Goal: Information Seeking & Learning: Compare options

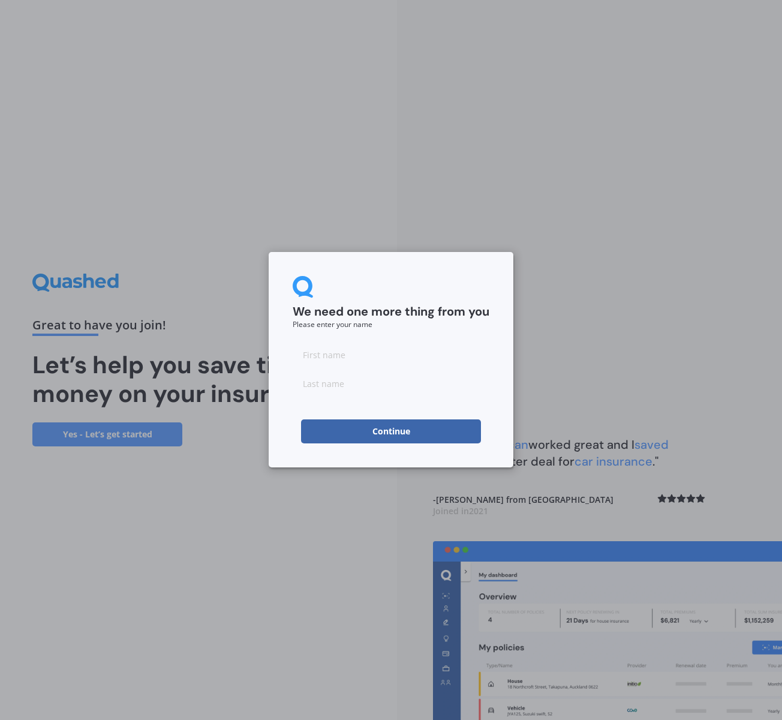
click at [353, 357] on input at bounding box center [391, 354] width 197 height 24
type input "[PERSON_NAME]"
type input "Muollo"
click at [413, 432] on button "Continue" at bounding box center [391, 431] width 180 height 24
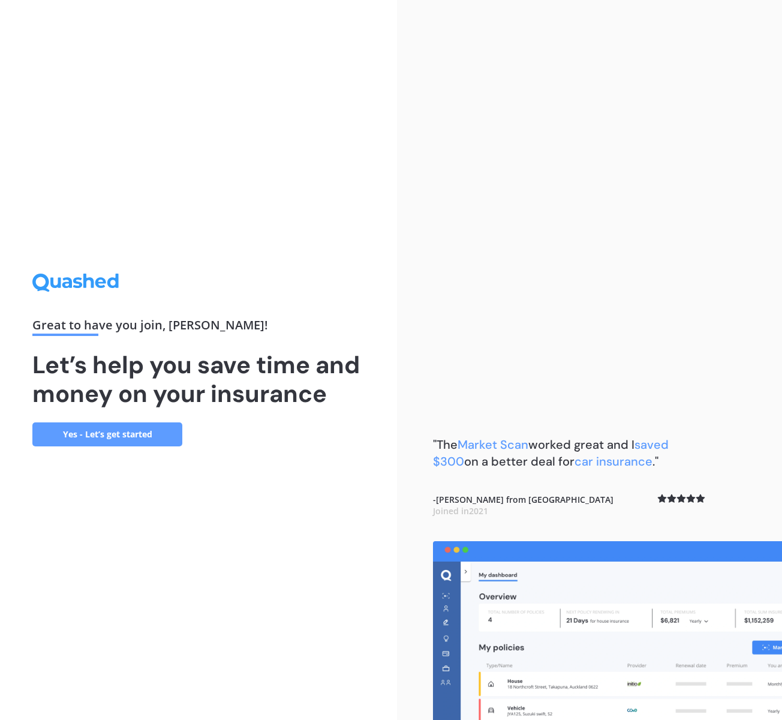
click at [155, 431] on link "Yes - Let’s get started" at bounding box center [107, 434] width 150 height 24
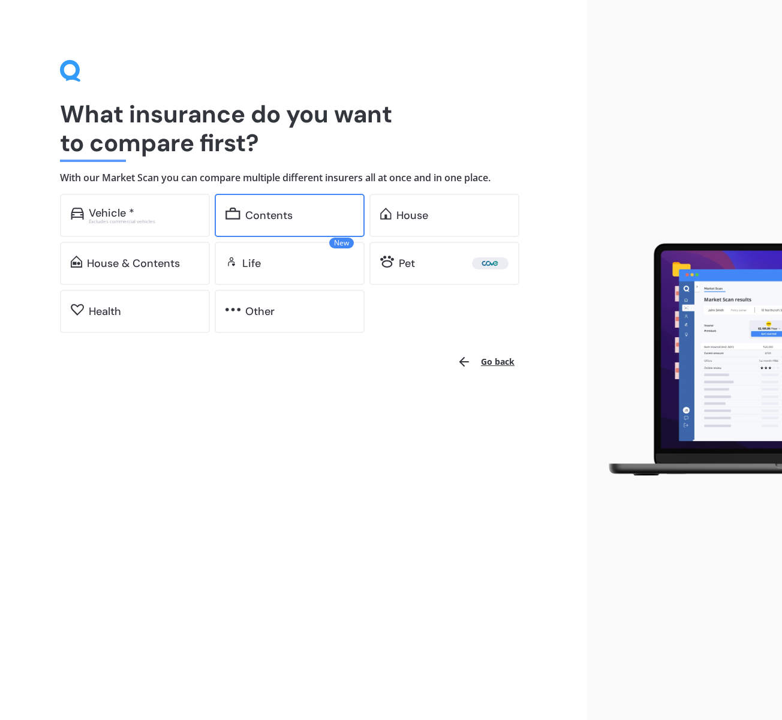
click at [293, 213] on div "Contents" at bounding box center [299, 215] width 109 height 12
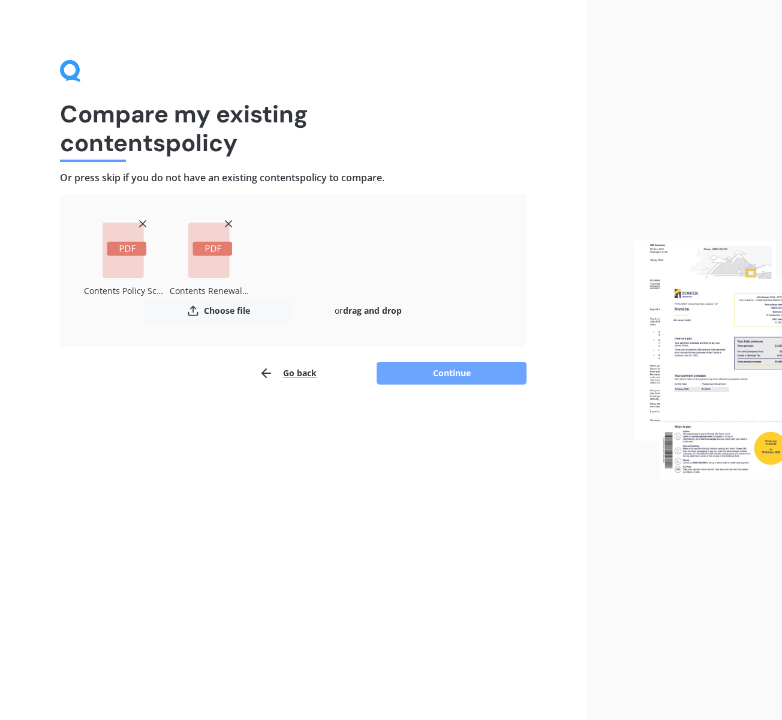
click at [475, 373] on button "Continue" at bounding box center [452, 373] width 150 height 23
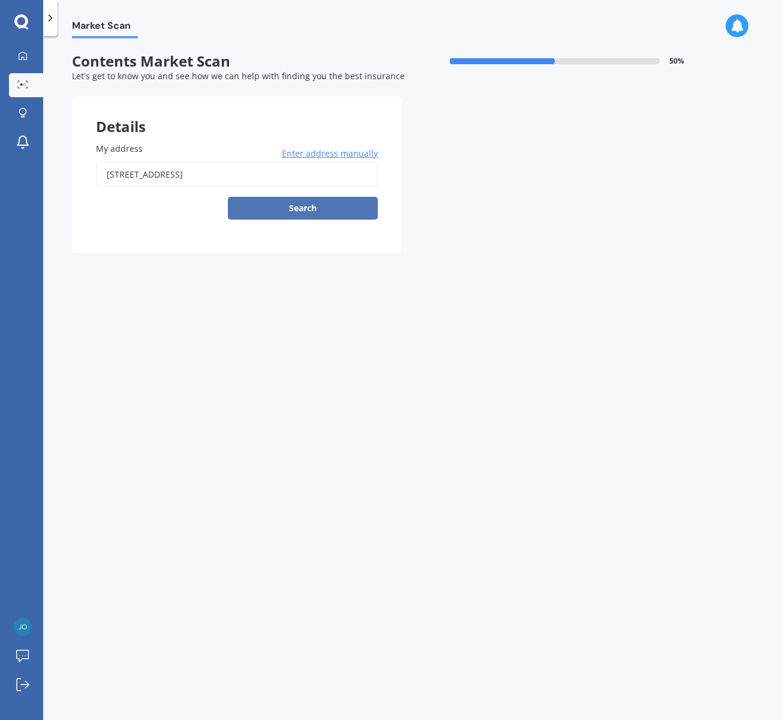
click at [304, 209] on button "Search" at bounding box center [303, 208] width 150 height 23
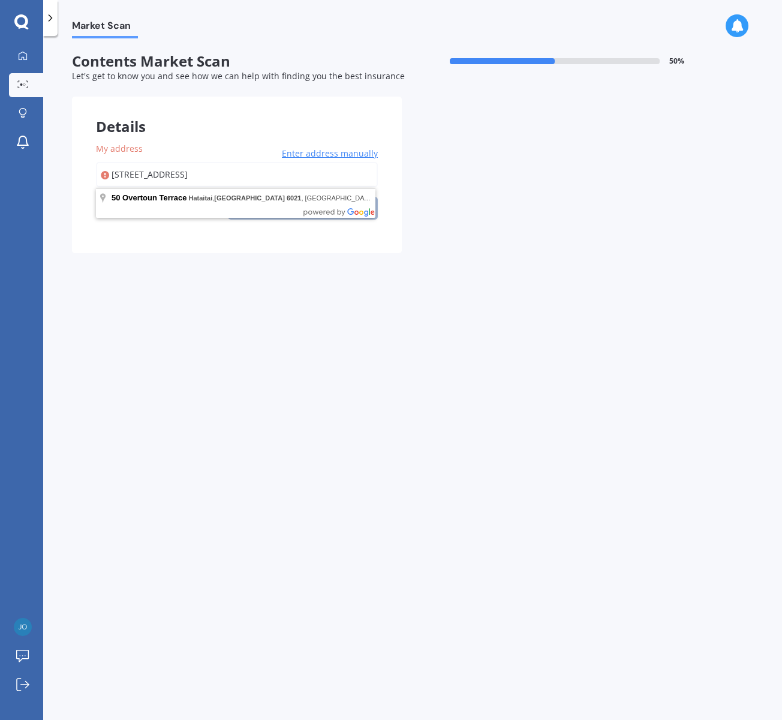
click at [243, 173] on input "[STREET_ADDRESS]" at bounding box center [237, 174] width 282 height 25
type input "[STREET_ADDRESS]"
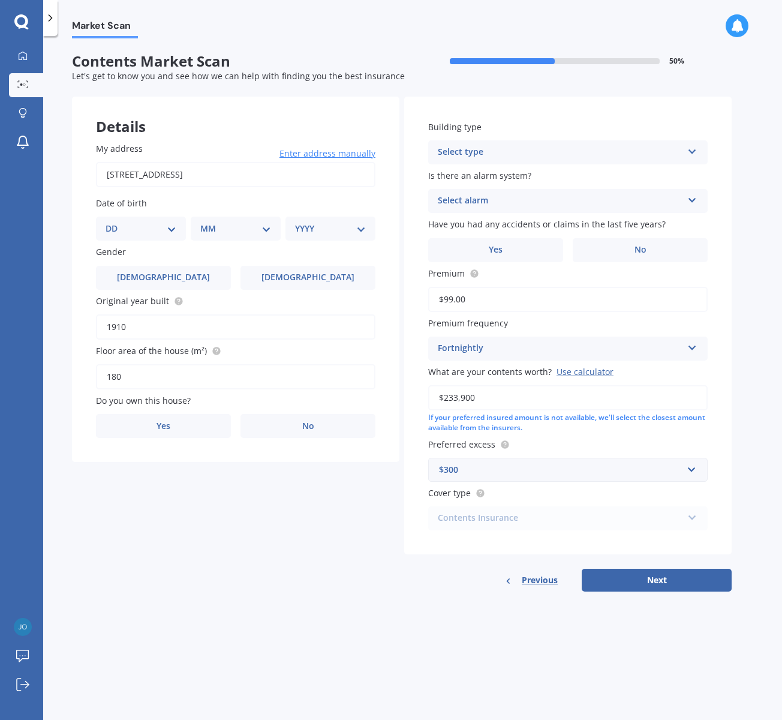
click at [167, 225] on select "DD 01 02 03 04 05 06 07 08 09 10 11 12 13 14 15 16 17 18 19 20 21 22 23 24 25 2…" at bounding box center [141, 228] width 71 height 13
select select "07"
click at [115, 222] on select "DD 01 02 03 04 05 06 07 08 09 10 11 12 13 14 15 16 17 18 19 20 21 22 23 24 25 2…" at bounding box center [141, 228] width 71 height 13
click at [260, 229] on select "MM 01 02 03 04 05 06 07 08 09 10 11 12" at bounding box center [238, 228] width 66 height 13
select select "06"
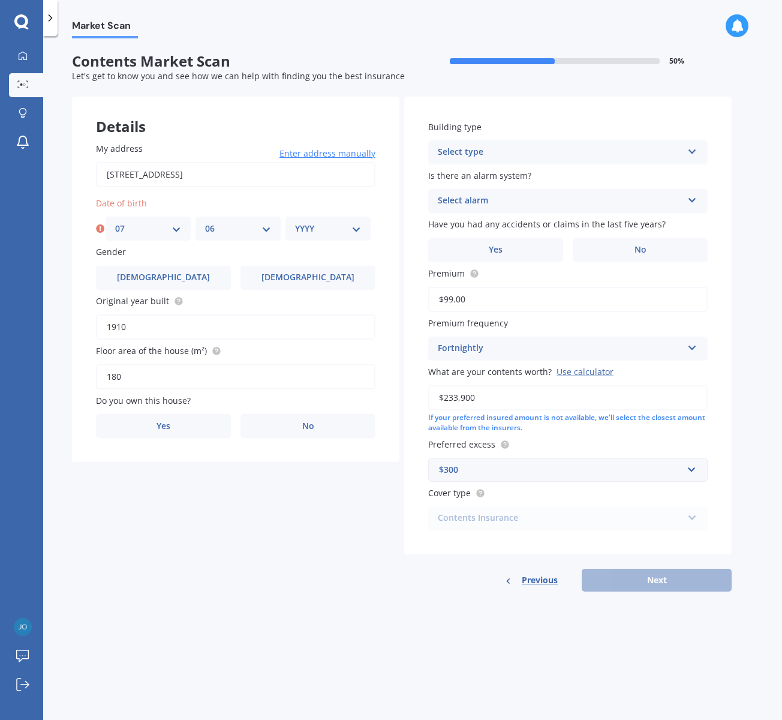
click at [205, 222] on select "MM 01 02 03 04 05 06 07 08 09 10 11 12" at bounding box center [238, 228] width 66 height 13
click at [347, 230] on select "YYYY 2009 2008 2007 2006 2005 2004 2003 2002 2001 2000 1999 1998 1997 1996 1995…" at bounding box center [328, 228] width 66 height 13
select select "1993"
click at [295, 222] on select "YYYY 2009 2008 2007 2006 2005 2004 2003 2002 2001 2000 1999 1998 1997 1996 1995…" at bounding box center [328, 228] width 66 height 13
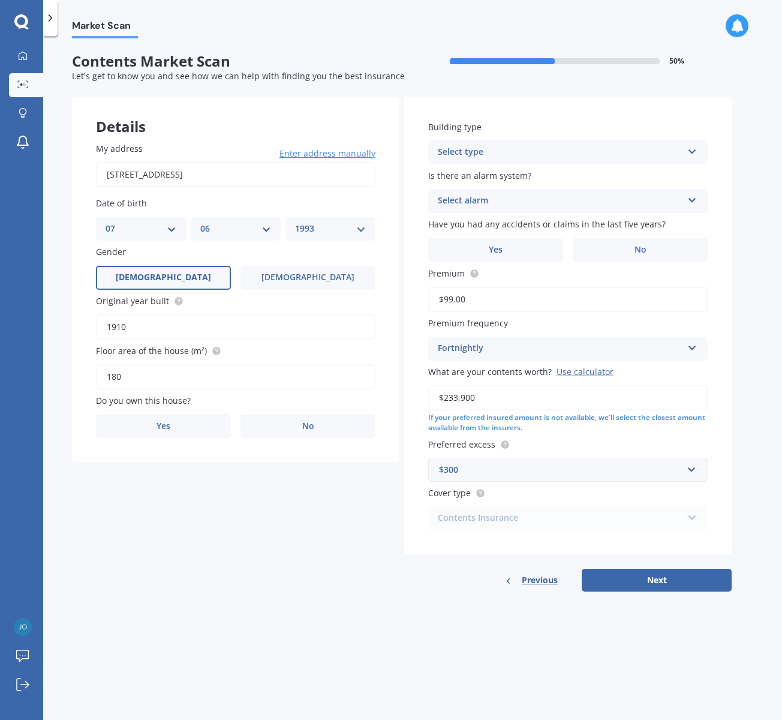
click at [149, 279] on label "[DEMOGRAPHIC_DATA]" at bounding box center [163, 278] width 135 height 24
click at [0, 0] on input "[DEMOGRAPHIC_DATA]" at bounding box center [0, 0] width 0 height 0
click at [153, 330] on input "1910" at bounding box center [235, 326] width 279 height 25
click at [268, 490] on div "Details My address [STREET_ADDRESS] Enter address manually Search Date of birth…" at bounding box center [402, 344] width 660 height 495
click at [185, 426] on label "Yes" at bounding box center [163, 426] width 135 height 24
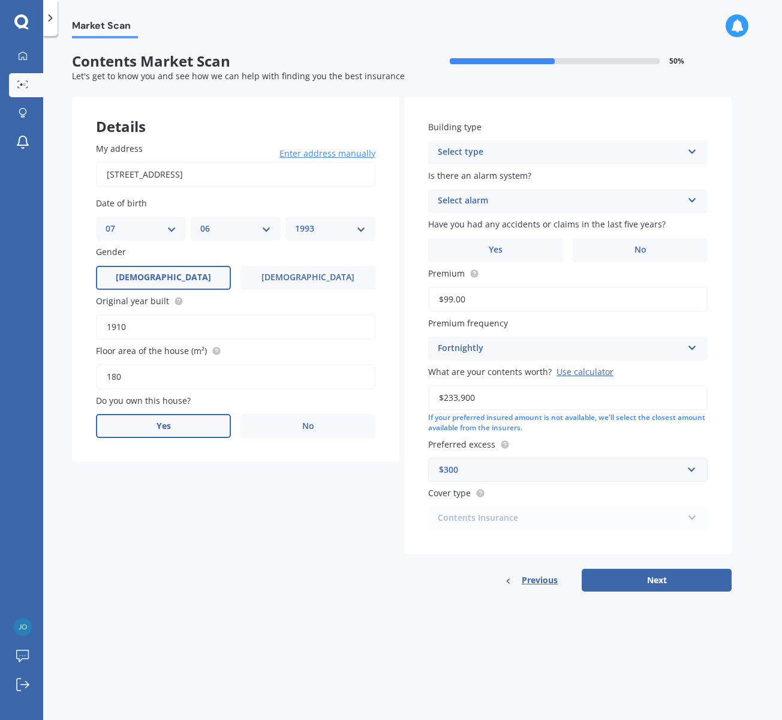
click at [0, 0] on input "Yes" at bounding box center [0, 0] width 0 height 0
click at [244, 475] on div "Select occupant" at bounding box center [228, 475] width 245 height 14
click at [239, 493] on div "Owner" at bounding box center [236, 498] width 278 height 22
click at [237, 521] on div "Select type" at bounding box center [228, 523] width 245 height 14
click at [178, 548] on div "Permanent" at bounding box center [236, 547] width 278 height 22
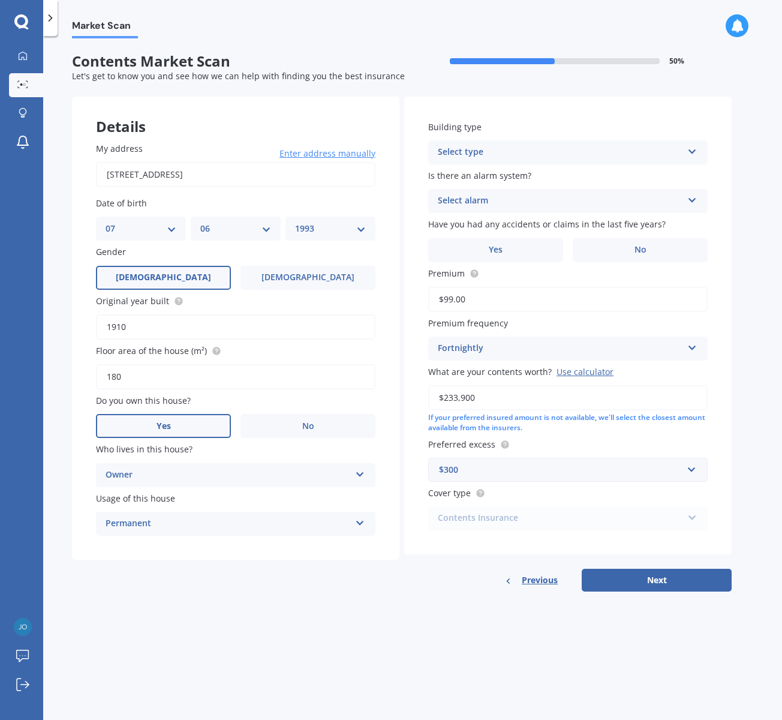
click at [471, 118] on div "Building type Select type Freestanding Multi-unit (in a block of 6 or less) Mul…" at bounding box center [567, 326] width 327 height 458
click at [497, 149] on div "Select type" at bounding box center [560, 152] width 245 height 14
click at [508, 176] on div "Freestanding" at bounding box center [568, 176] width 278 height 22
click at [521, 196] on div "Select alarm" at bounding box center [560, 201] width 245 height 14
drag, startPoint x: 455, startPoint y: 268, endPoint x: 495, endPoint y: 236, distance: 51.2
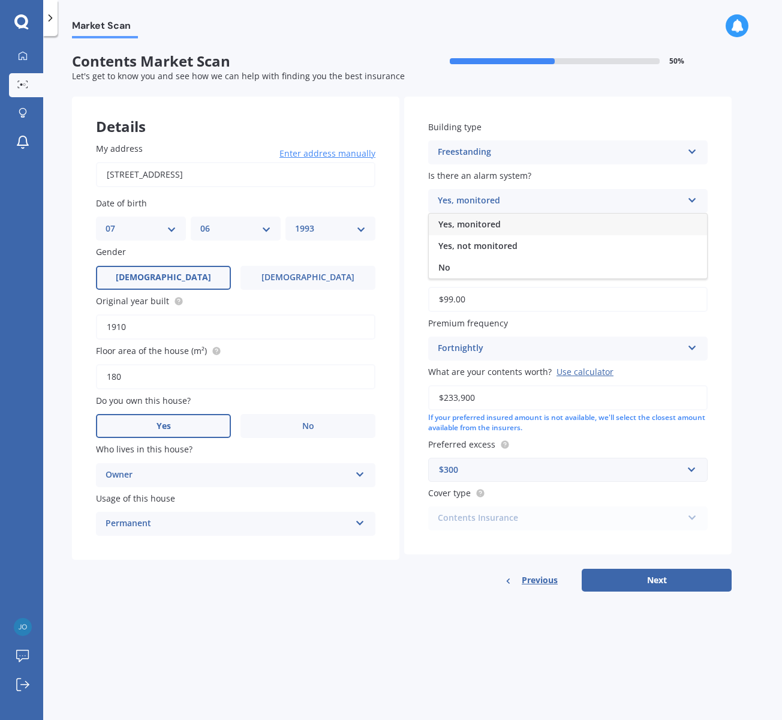
click at [455, 268] on div "No" at bounding box center [568, 268] width 278 height 22
click at [621, 251] on label "No" at bounding box center [640, 250] width 135 height 24
click at [0, 0] on input "No" at bounding box center [0, 0] width 0 height 0
click at [726, 284] on div "Building type Freestanding Freestanding Multi-unit (in a block of 6 or less) Mu…" at bounding box center [567, 326] width 327 height 458
drag, startPoint x: 474, startPoint y: 299, endPoint x: 409, endPoint y: 293, distance: 65.0
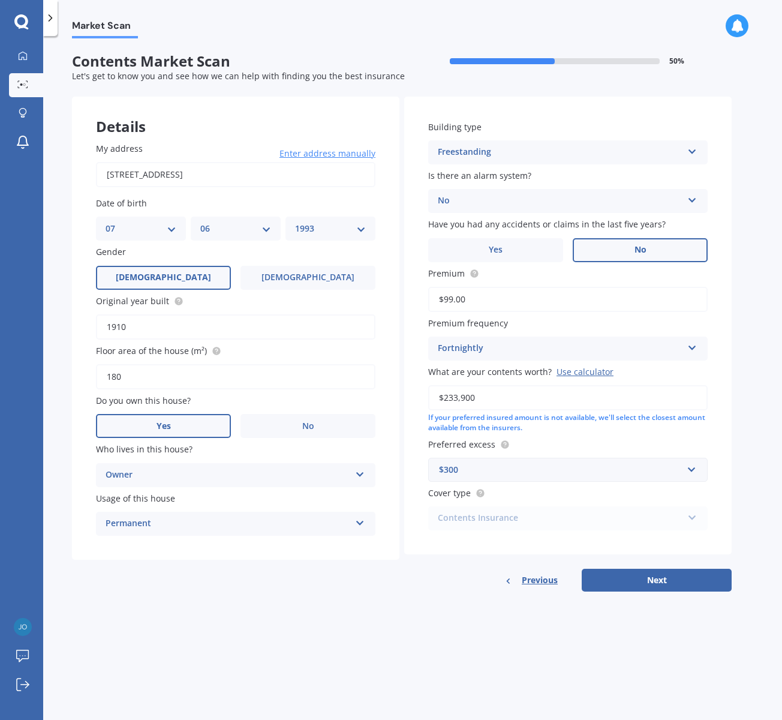
click at [409, 293] on div "Building type Freestanding Freestanding Multi-unit (in a block of 6 or less) Mu…" at bounding box center [567, 326] width 327 height 458
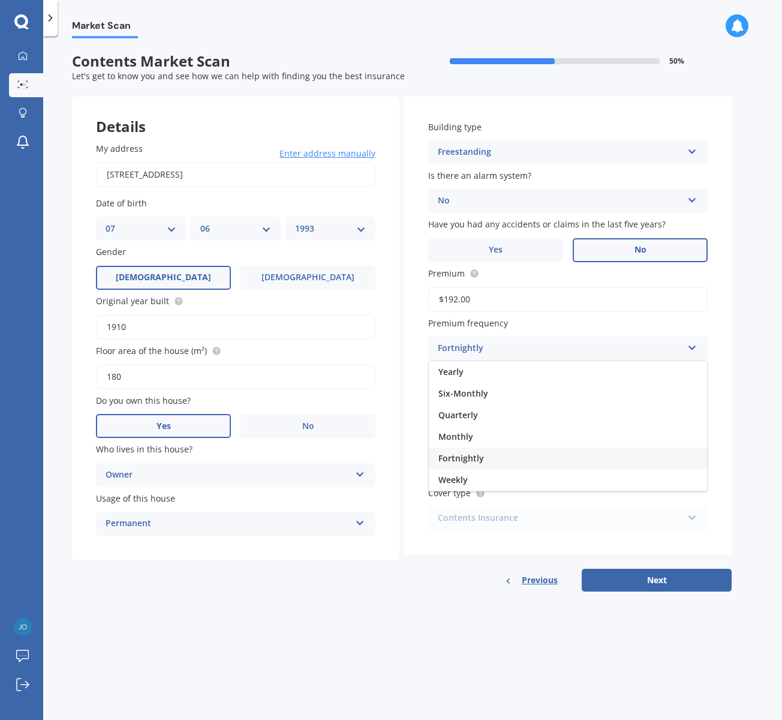
click at [501, 460] on div "Fortnightly" at bounding box center [568, 458] width 278 height 22
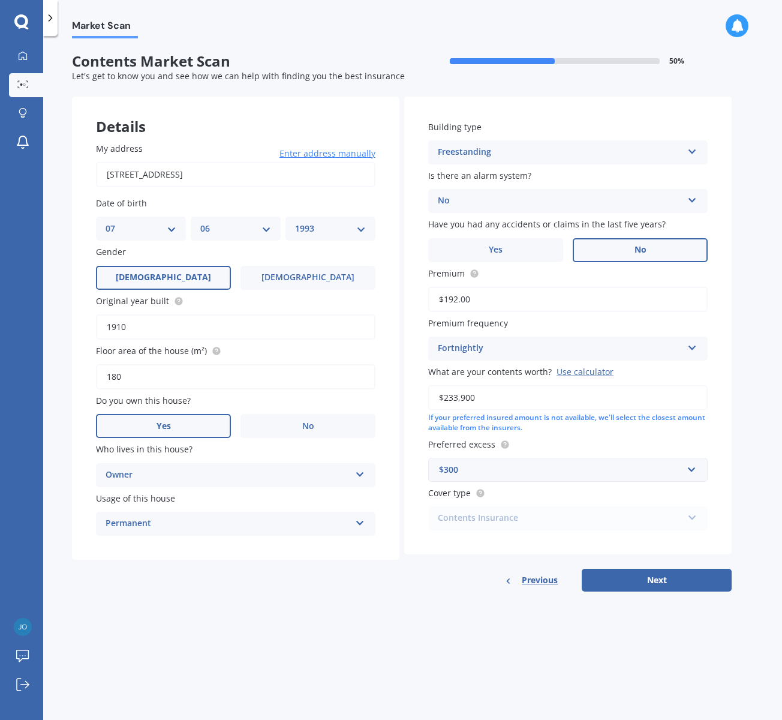
click at [496, 305] on input "$192.00" at bounding box center [567, 299] width 279 height 25
click at [497, 305] on input "$192.00" at bounding box center [567, 299] width 279 height 25
click at [498, 305] on input "$192.00" at bounding box center [567, 299] width 279 height 25
type input "$1.00"
type input "$98.97"
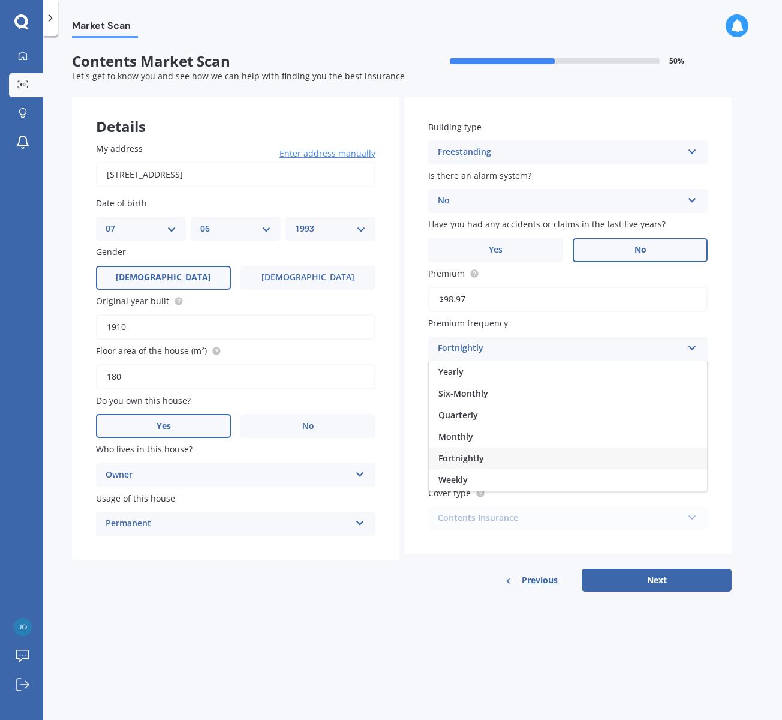
click at [470, 456] on span "Fortnightly" at bounding box center [461, 457] width 46 height 11
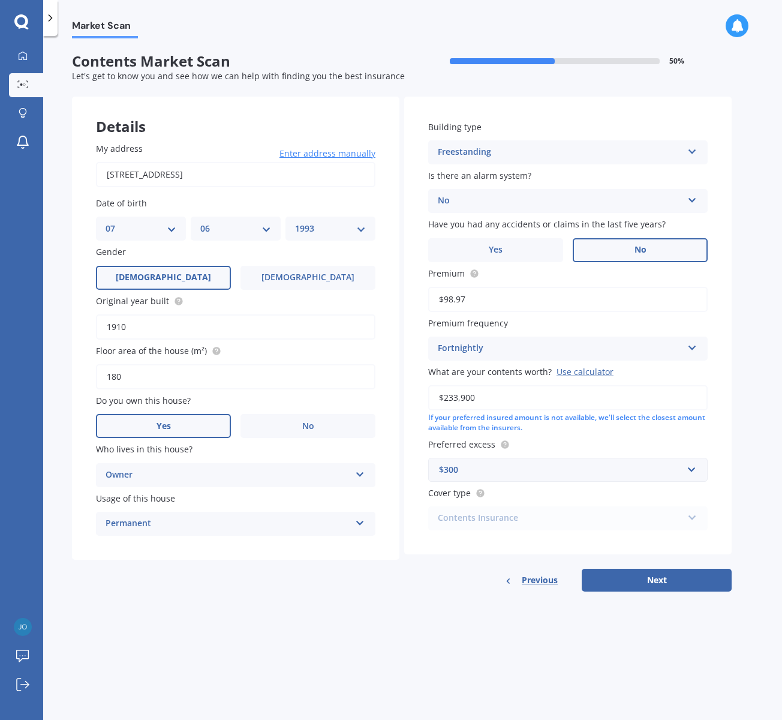
click at [625, 428] on div "If your preferred insured amount is not available, we'll select the closest amo…" at bounding box center [567, 423] width 279 height 20
click at [625, 407] on input "$233,900" at bounding box center [567, 397] width 279 height 25
click at [726, 433] on div "Building type Freestanding Freestanding Multi-unit (in a block of 6 or less) Mu…" at bounding box center [567, 326] width 327 height 458
click at [691, 469] on input "text" at bounding box center [563, 469] width 269 height 23
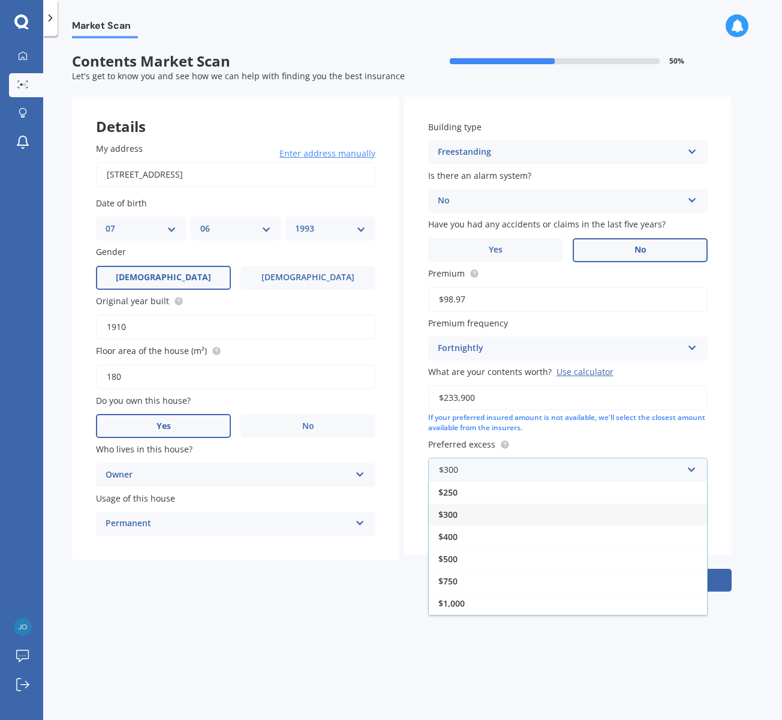
click at [468, 514] on div "$300" at bounding box center [568, 514] width 278 height 22
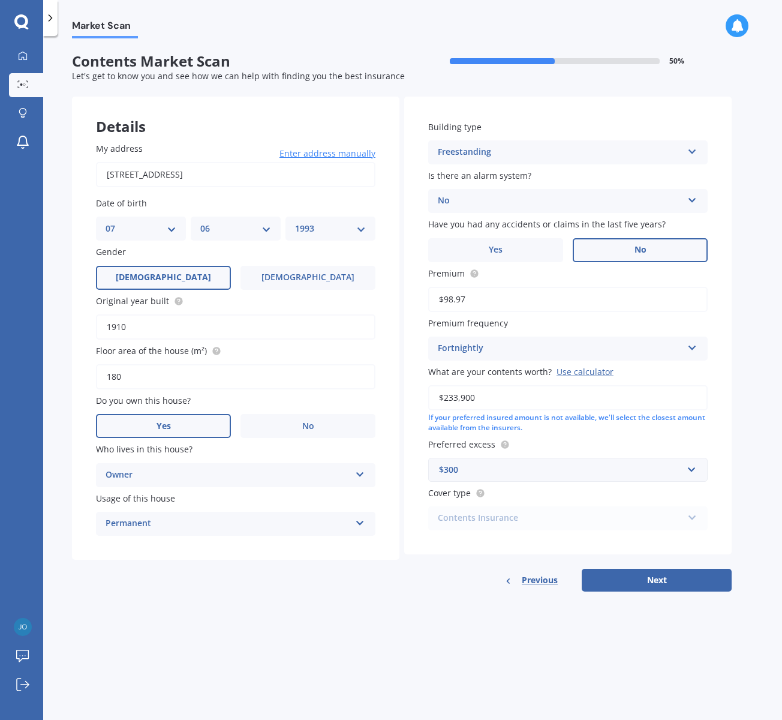
drag, startPoint x: 491, startPoint y: 581, endPoint x: 555, endPoint y: 544, distance: 73.6
click at [491, 581] on div "Previous Next" at bounding box center [567, 579] width 327 height 23
click at [664, 581] on button "Next" at bounding box center [657, 579] width 150 height 23
select select "07"
select select "06"
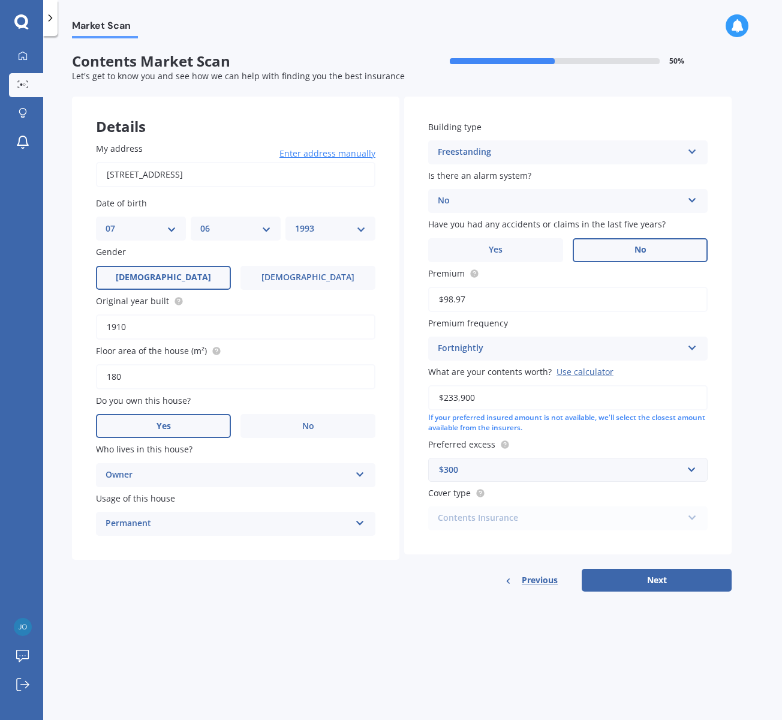
select select "1993"
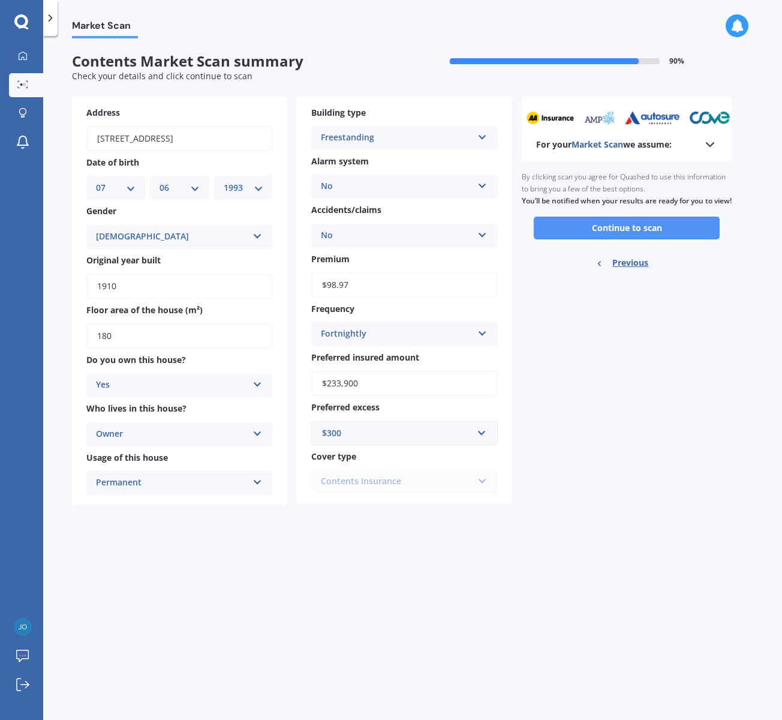
click at [659, 237] on button "Continue to scan" at bounding box center [627, 227] width 186 height 23
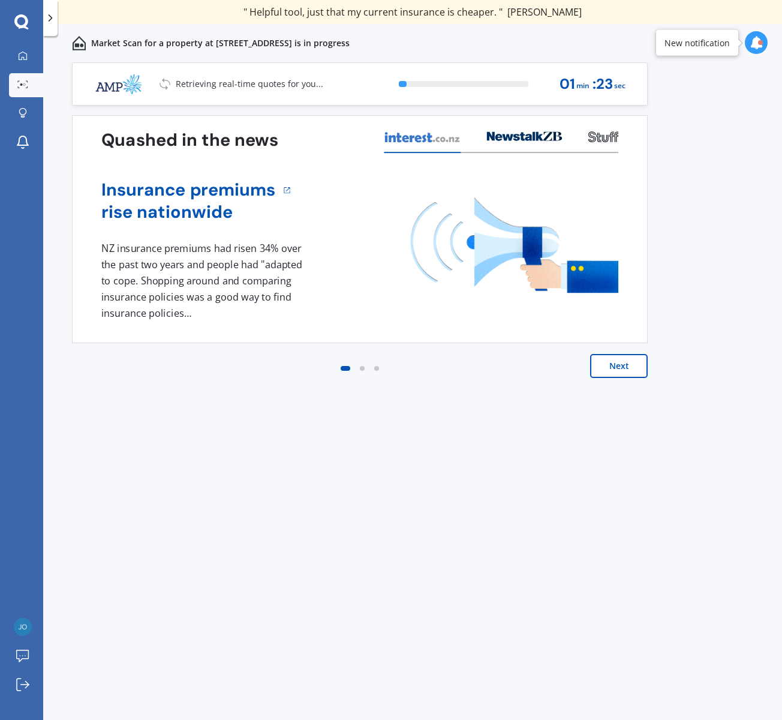
click at [628, 359] on button "Next" at bounding box center [619, 366] width 58 height 24
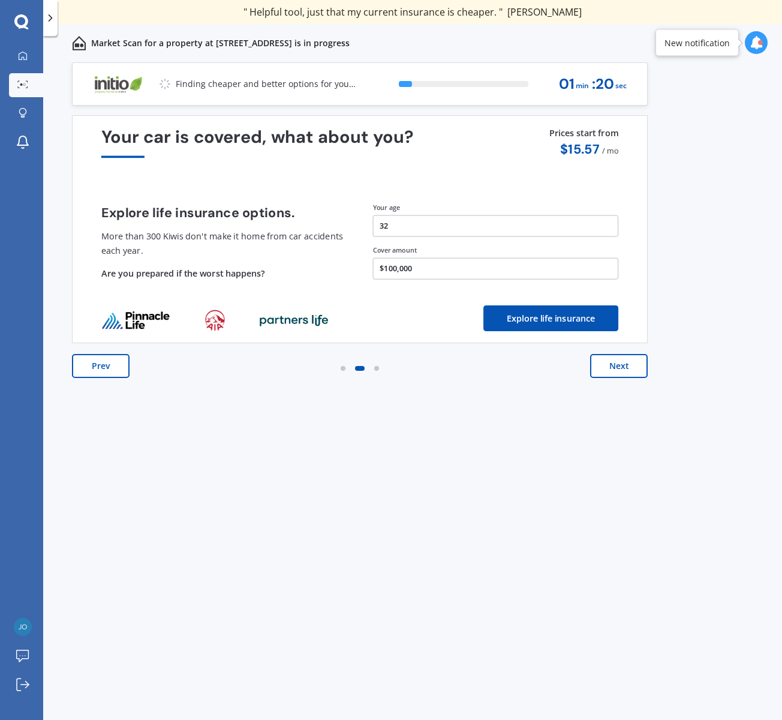
click at [115, 362] on button "Prev" at bounding box center [101, 366] width 58 height 24
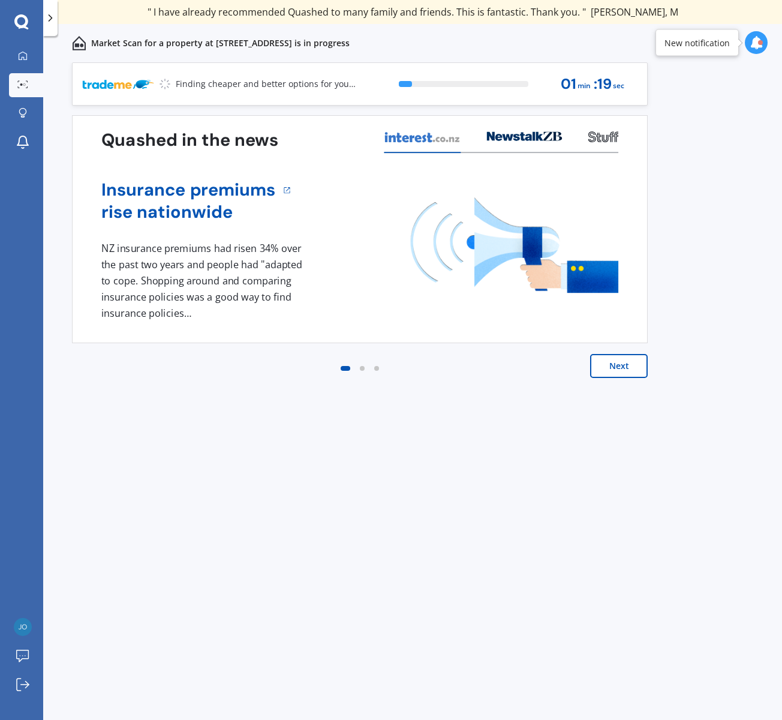
click at [604, 368] on button "Next" at bounding box center [619, 366] width 58 height 24
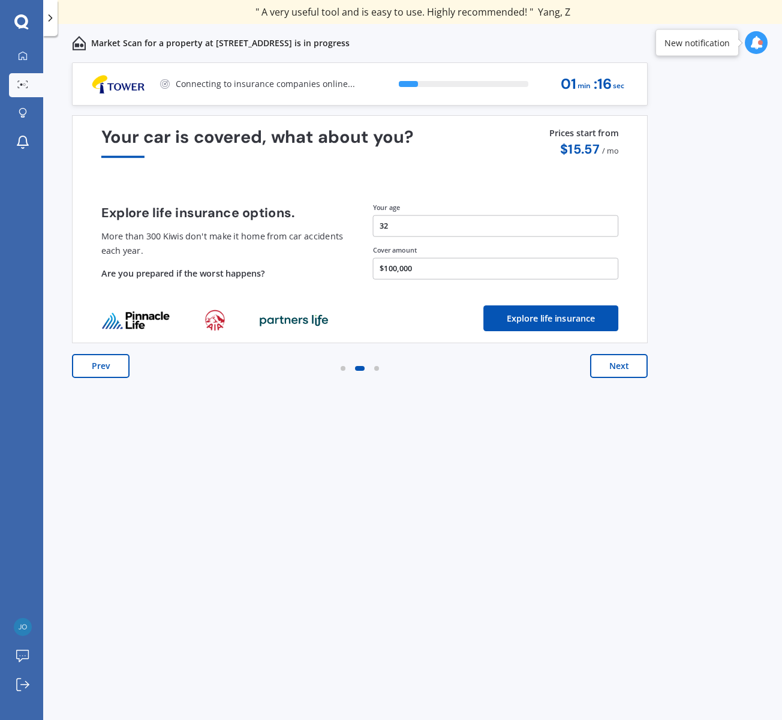
click at [607, 362] on button "Next" at bounding box center [619, 366] width 58 height 24
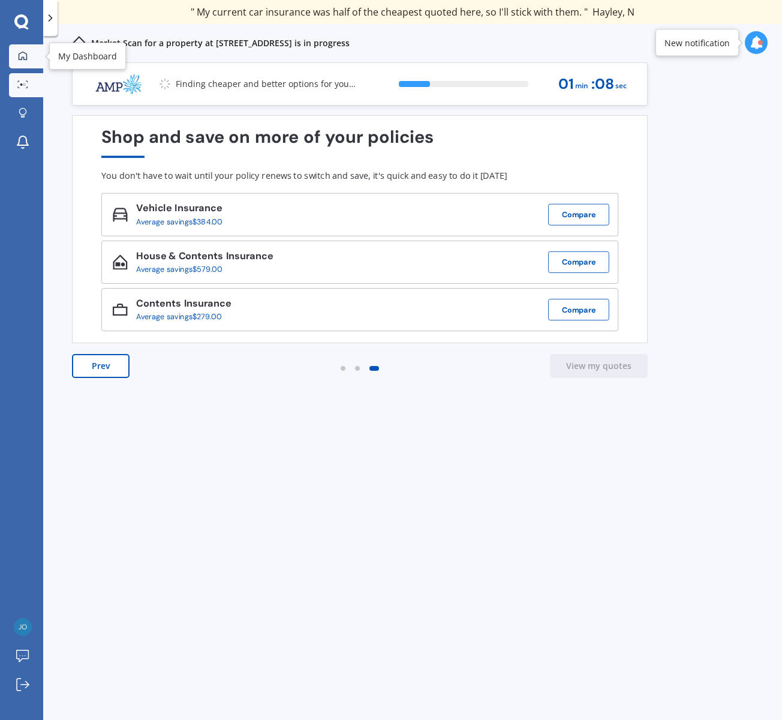
click at [22, 54] on icon at bounding box center [23, 56] width 10 height 10
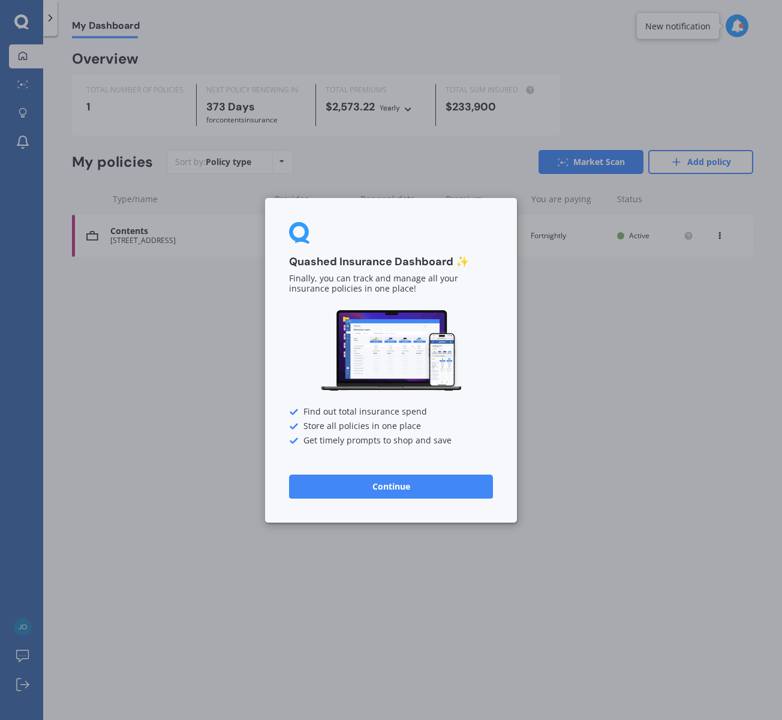
click at [405, 478] on button "Continue" at bounding box center [391, 486] width 204 height 24
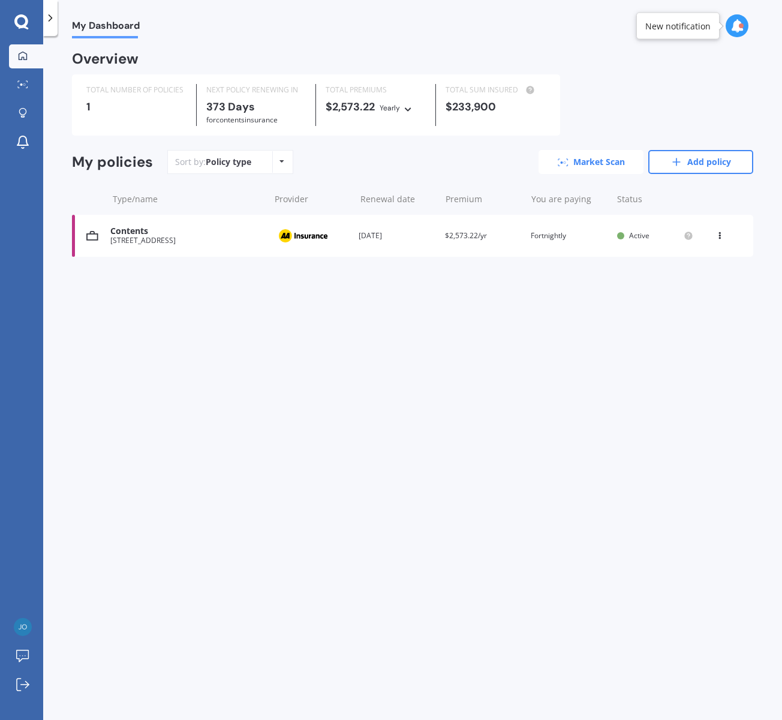
click at [612, 167] on link "Market Scan" at bounding box center [590, 162] width 105 height 24
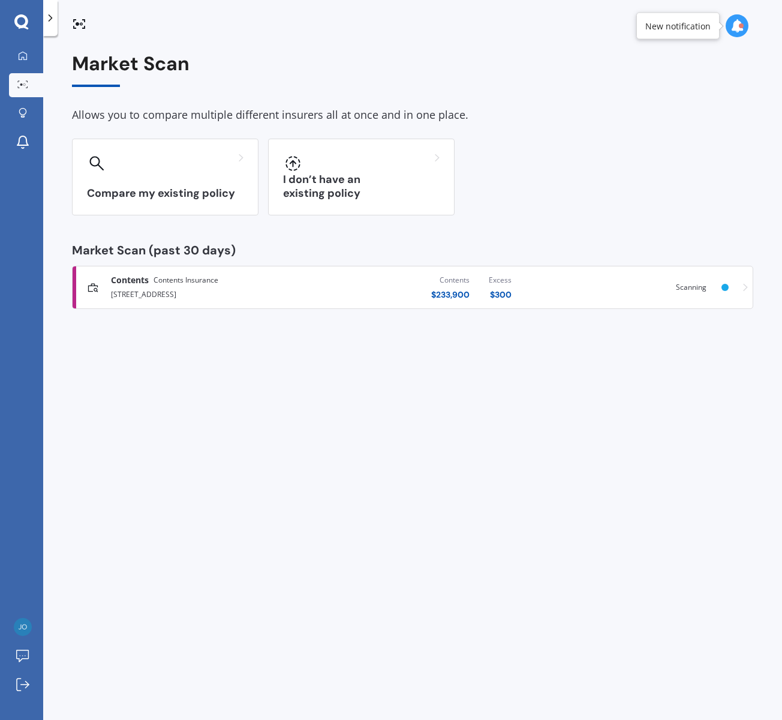
drag, startPoint x: 605, startPoint y: 196, endPoint x: 537, endPoint y: 200, distance: 68.4
click at [605, 196] on div "Compare my existing policy I don’t have an existing policy" at bounding box center [412, 177] width 681 height 77
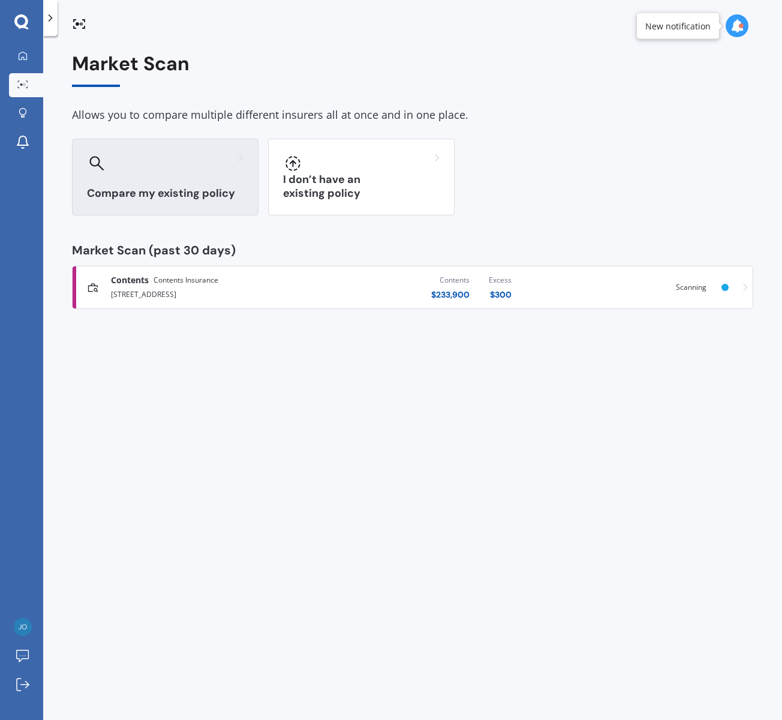
click at [139, 182] on div "Compare my existing policy" at bounding box center [165, 177] width 186 height 77
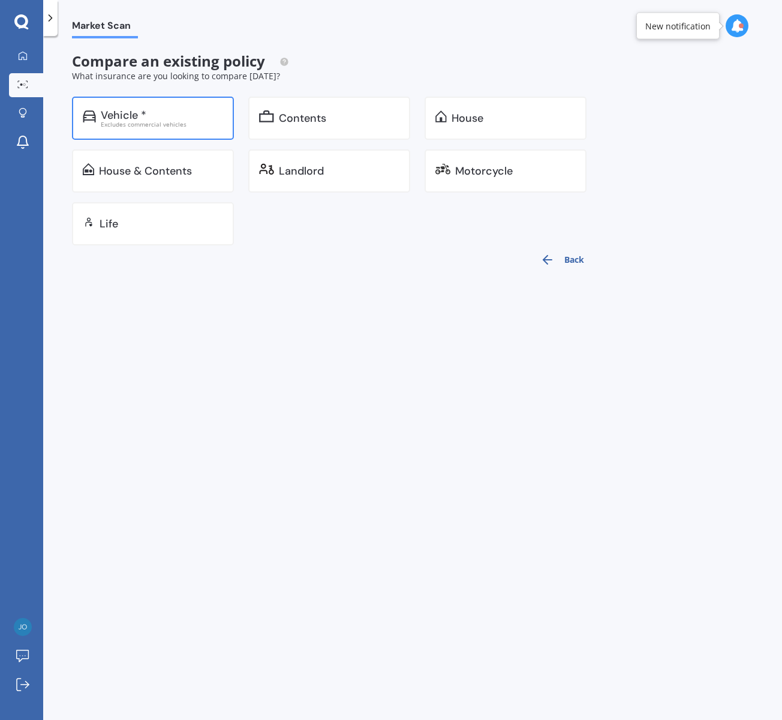
click at [119, 118] on div "Vehicle *" at bounding box center [124, 115] width 46 height 12
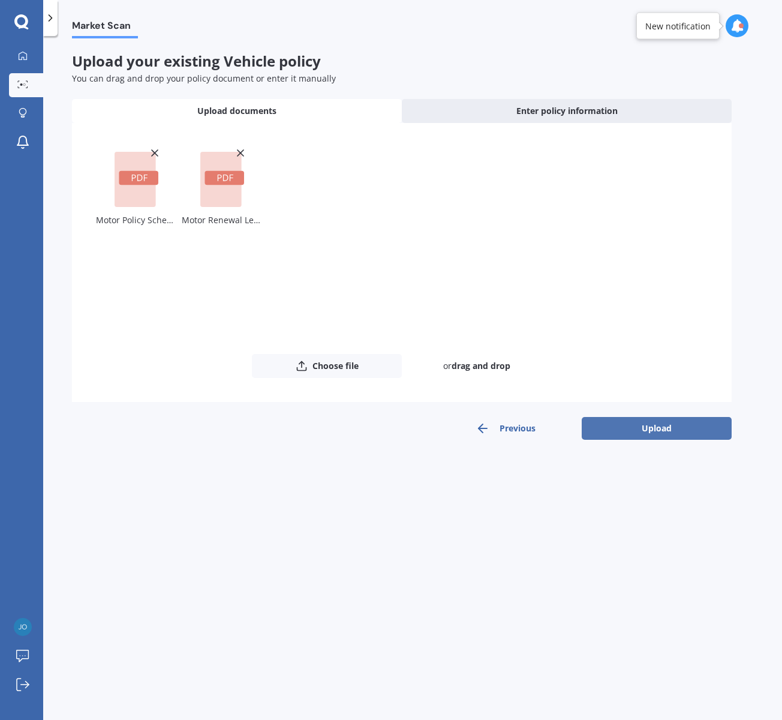
click at [672, 430] on button "Upload" at bounding box center [657, 428] width 150 height 23
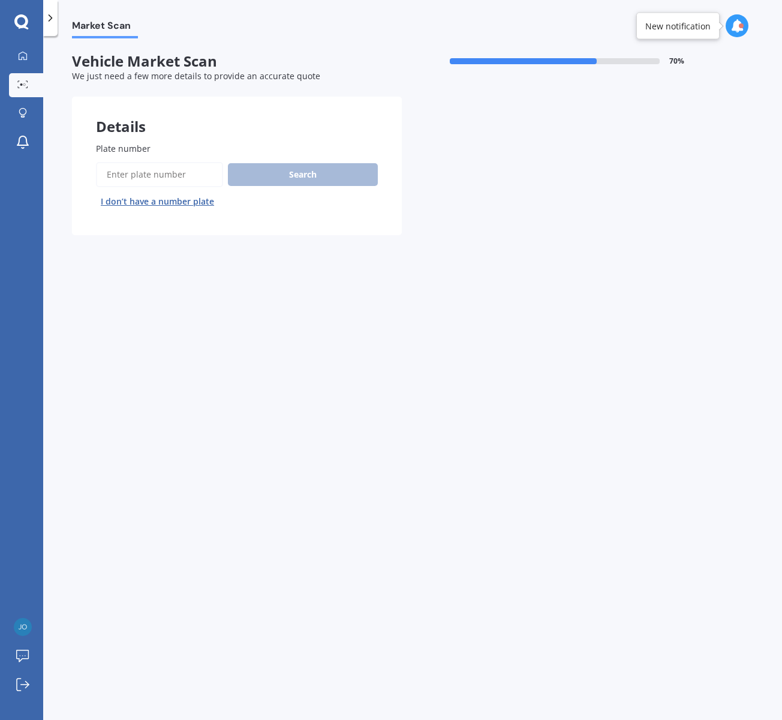
click at [149, 176] on input "Plate number" at bounding box center [159, 174] width 127 height 25
type input "HZA718"
click at [257, 172] on button "Search" at bounding box center [303, 174] width 150 height 23
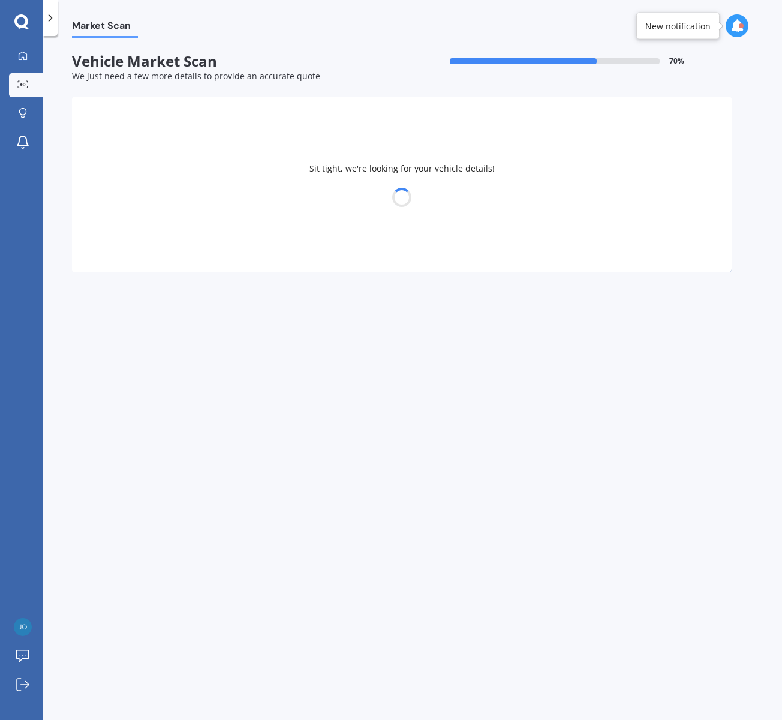
select select "07"
select select "06"
select select "1993"
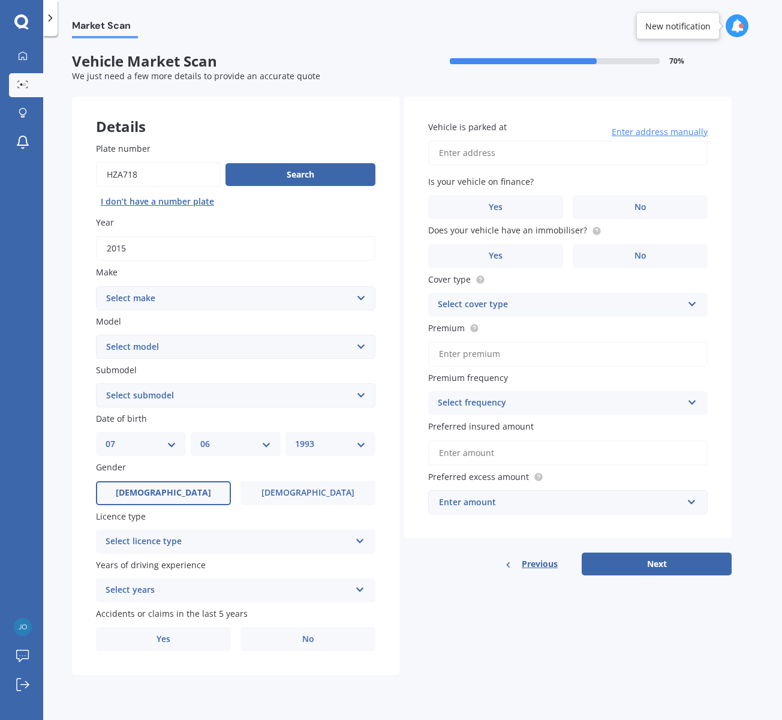
click at [345, 296] on select "Select make AC ALFA ROMEO ASTON MARTIN AUDI AUSTIN BEDFORD Bentley BMW BYD CADI…" at bounding box center [235, 298] width 279 height 24
click at [96, 287] on select "Select make AC ALFA ROMEO ASTON MARTIN AUDI AUSTIN BEDFORD Bentley BMW BYD CADI…" at bounding box center [235, 298] width 279 height 24
click at [344, 290] on select "Select make AC ALFA ROMEO ASTON MARTIN AUDI AUSTIN BEDFORD Bentley BMW BYD CADI…" at bounding box center [235, 298] width 279 height 24
select select "MERCEDES BENZ"
click at [96, 287] on select "Select make AC ALFA ROMEO ASTON MARTIN AUDI AUSTIN BEDFORD Bentley BMW BYD CADI…" at bounding box center [235, 298] width 279 height 24
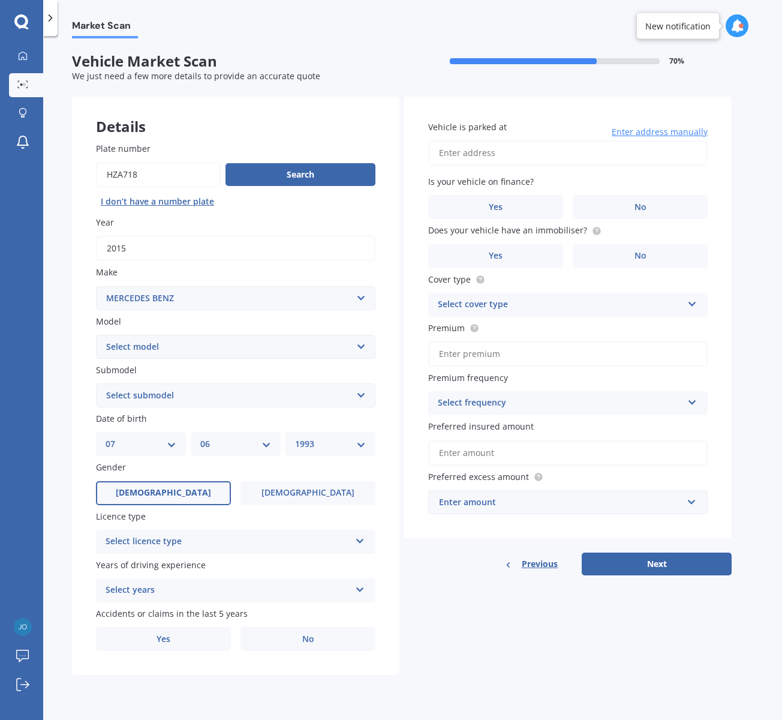
click at [399, 337] on div "Details Plate number Search I don’t have a number plate Year [DATE] Make Select…" at bounding box center [402, 386] width 660 height 579
click at [355, 341] on select "Select model 190 200 220 230 240 250 260 280 300 320 350 380 400 420 450 500 55…" at bounding box center [235, 347] width 279 height 24
select select "A250"
click at [96, 335] on select "Select model 190 200 220 230 240 250 260 280 300 320 350 380 400 420 450 500 55…" at bounding box center [235, 347] width 279 height 24
drag, startPoint x: 396, startPoint y: 127, endPoint x: 405, endPoint y: 122, distance: 9.7
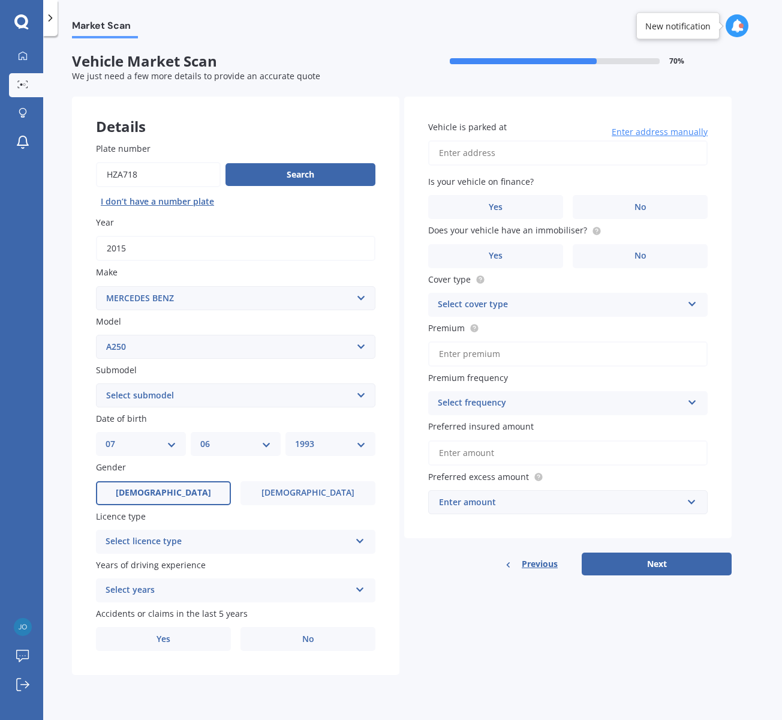
click at [396, 127] on div "Details" at bounding box center [235, 115] width 327 height 36
click at [362, 396] on select "Select submodel 4M Sport" at bounding box center [235, 395] width 279 height 24
select select "SPORT"
click at [96, 384] on select "Select submodel 4M Sport" at bounding box center [235, 395] width 279 height 24
click at [402, 390] on div "Details Plate number Search I don’t have a number plate Year [DATE] Make Select…" at bounding box center [402, 386] width 660 height 579
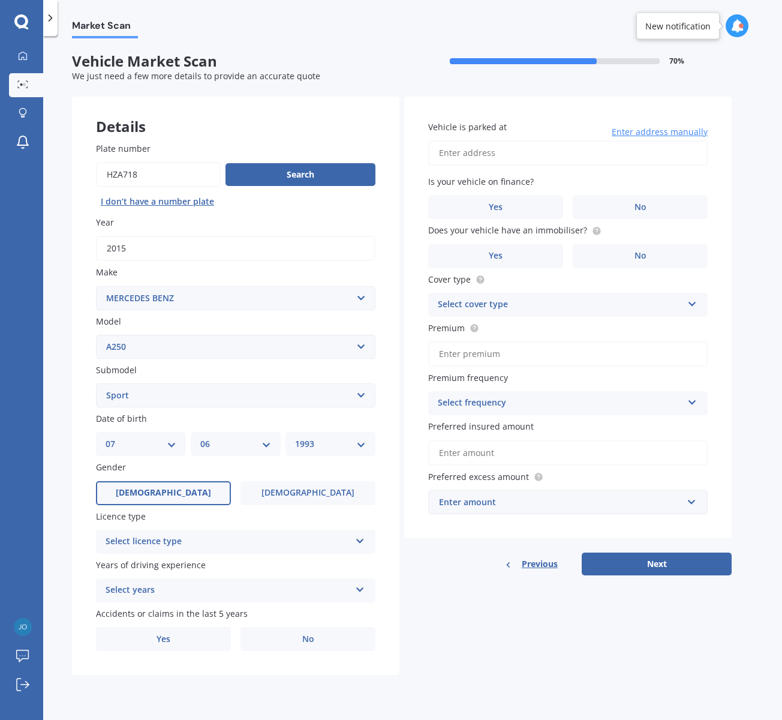
click at [164, 448] on select "DD 01 02 03 04 05 06 07 08 09 10 11 12 13 14 15 16 17 18 19 20 21 22 23 24 25 2…" at bounding box center [141, 443] width 71 height 13
select select "17"
click at [106, 439] on select "DD 01 02 03 04 05 06 07 08 09 10 11 12 13 14 15 16 17 18 19 20 21 22 23 24 25 2…" at bounding box center [141, 443] width 71 height 13
click at [244, 447] on select "MM 01 02 03 04 05 06 07 08 09 10 11 12" at bounding box center [235, 443] width 71 height 13
select select "01"
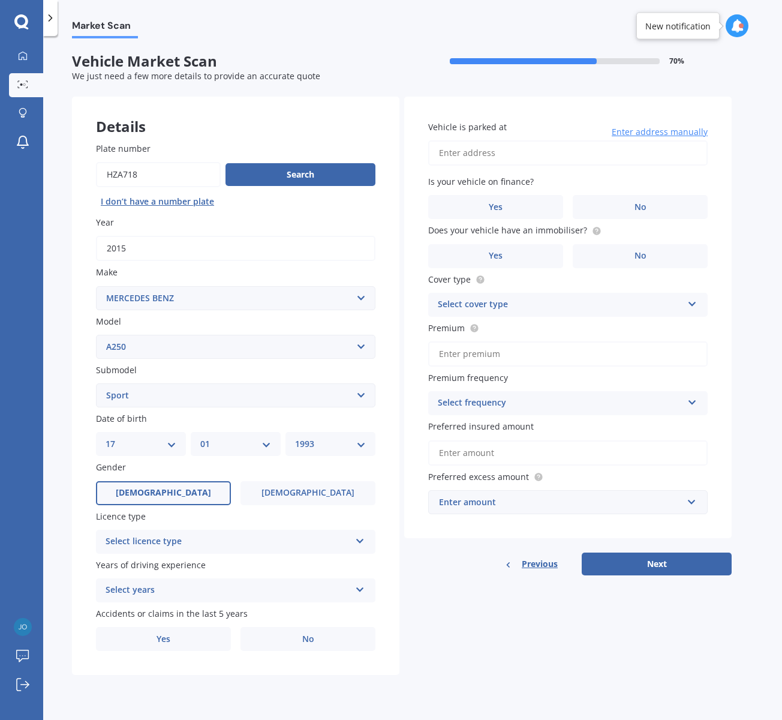
click at [200, 439] on select "MM 01 02 03 04 05 06 07 08 09 10 11 12" at bounding box center [235, 443] width 71 height 13
click at [329, 447] on select "YYYY 2025 2024 2023 2022 2021 2020 2019 2018 2017 2016 2015 2014 2013 2012 2011…" at bounding box center [330, 443] width 71 height 13
select select "1996"
click at [295, 439] on select "YYYY 2025 2024 2023 2022 2021 2020 2019 2018 2017 2016 2015 2014 2013 2012 2011…" at bounding box center [330, 443] width 71 height 13
click at [390, 428] on div "Plate number Search I don’t have a number plate Year [DATE] Make Select make AC…" at bounding box center [235, 396] width 327 height 557
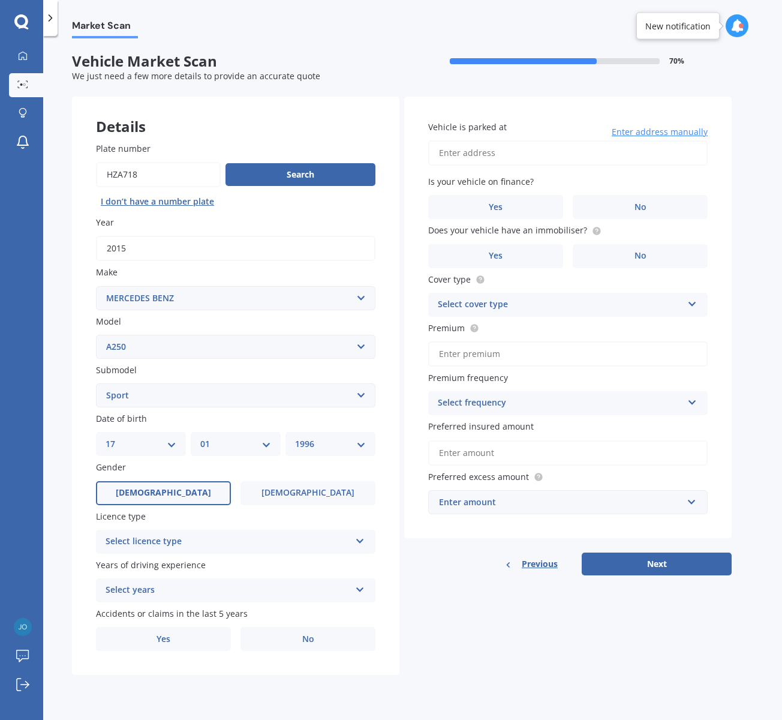
click at [207, 547] on div "Select licence type" at bounding box center [228, 541] width 245 height 14
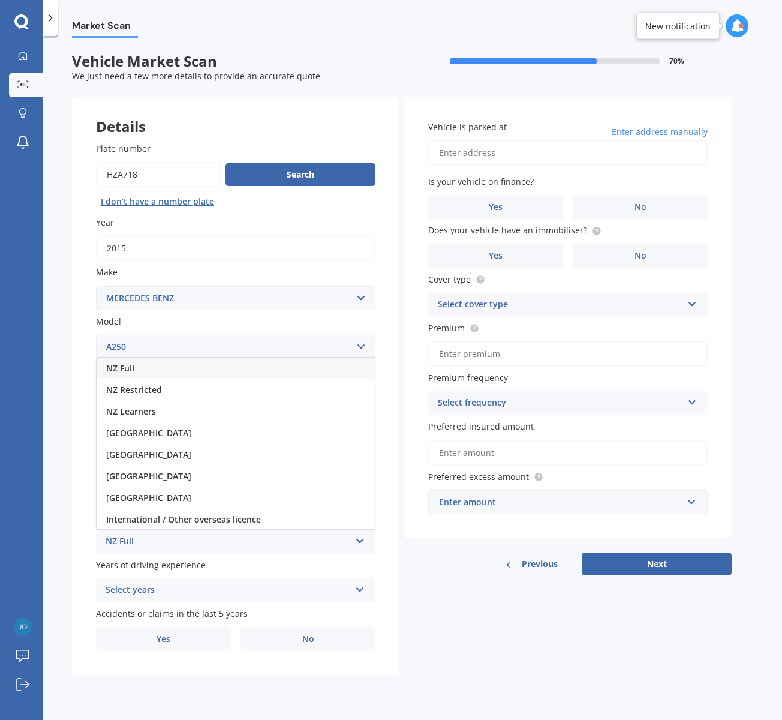
click at [405, 567] on div "Previous Next" at bounding box center [567, 563] width 327 height 23
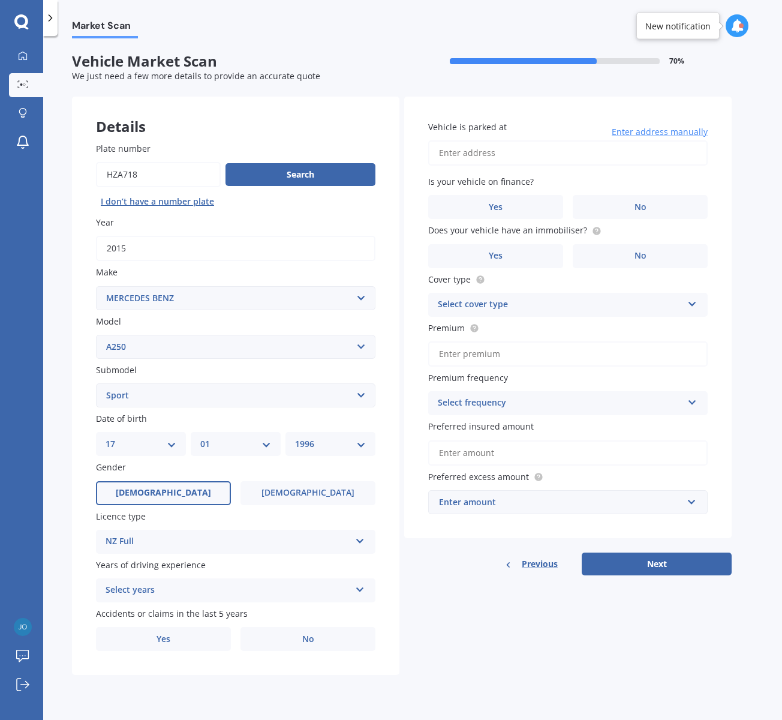
click at [326, 589] on div "Select years" at bounding box center [228, 590] width 245 height 14
click at [246, 616] on div "5 or more years" at bounding box center [236, 614] width 278 height 22
drag, startPoint x: 446, startPoint y: 620, endPoint x: 436, endPoint y: 624, distance: 10.5
click at [444, 621] on div "Details Plate number Search I don’t have a number plate Year [DATE] Make Select…" at bounding box center [402, 386] width 660 height 579
drag, startPoint x: 184, startPoint y: 639, endPoint x: 218, endPoint y: 639, distance: 34.2
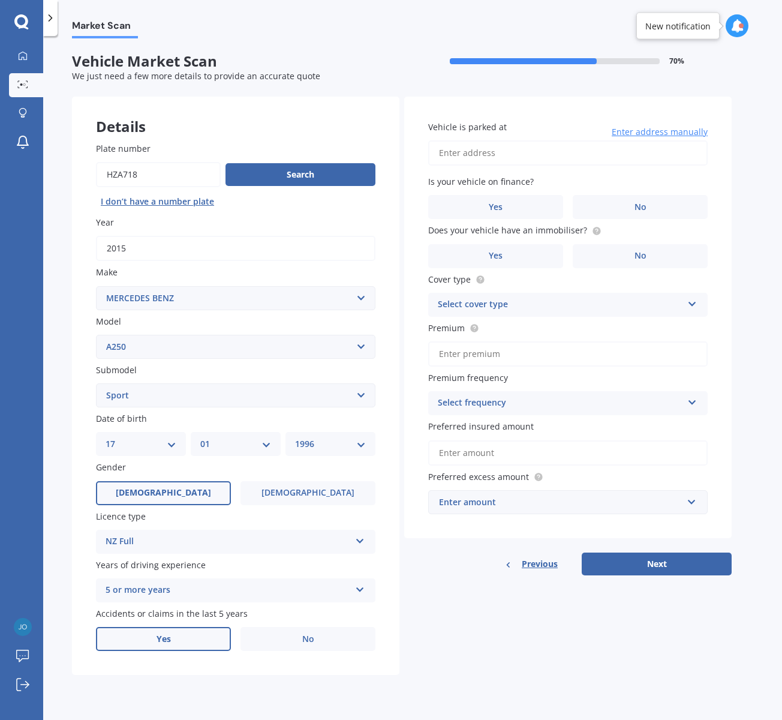
click at [184, 638] on label "Yes" at bounding box center [163, 639] width 135 height 24
click at [0, 0] on input "Yes" at bounding box center [0, 0] width 0 height 0
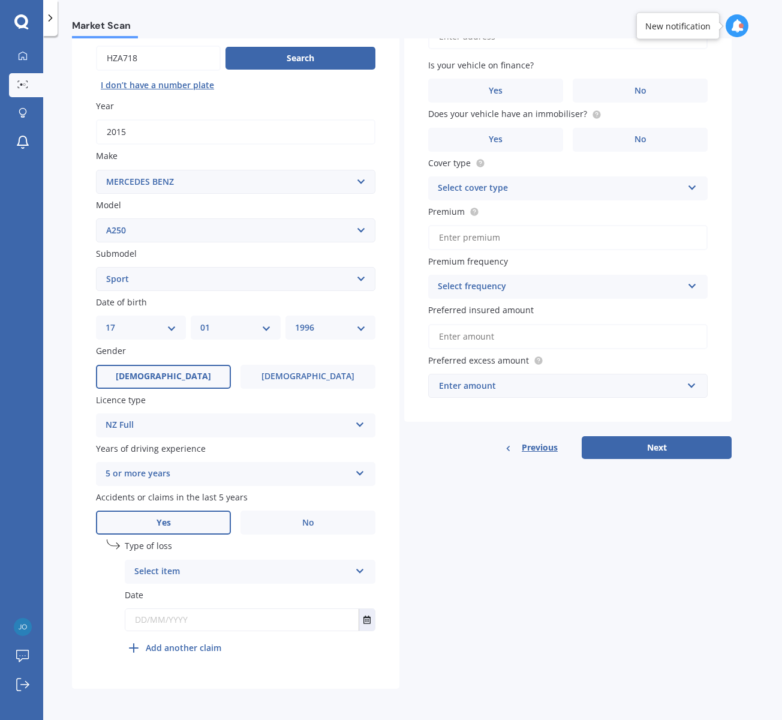
click at [351, 573] on div "Select item At fault accident Not at fault accident" at bounding box center [250, 571] width 251 height 24
click at [209, 592] on div "At fault accident" at bounding box center [249, 595] width 249 height 22
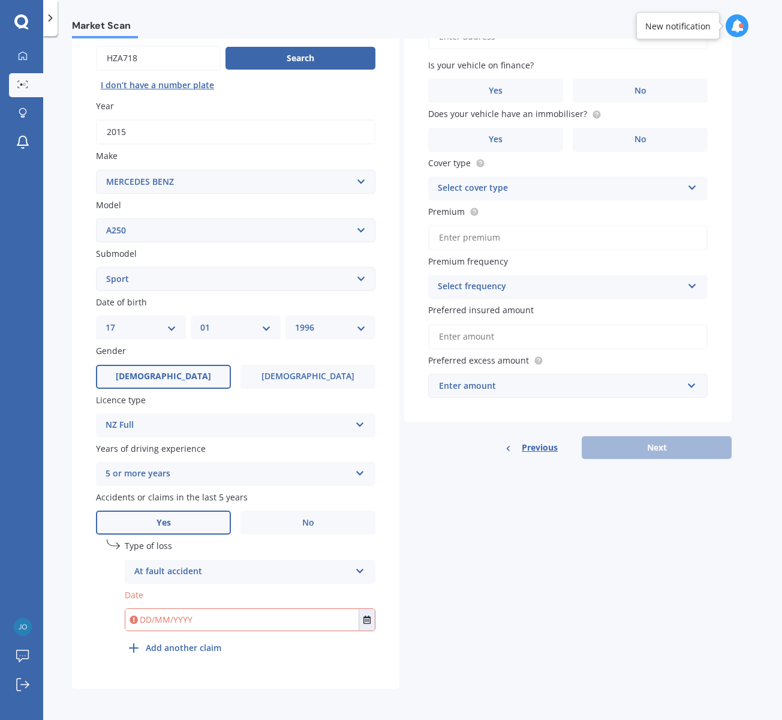
click at [279, 619] on input "text" at bounding box center [241, 620] width 233 height 22
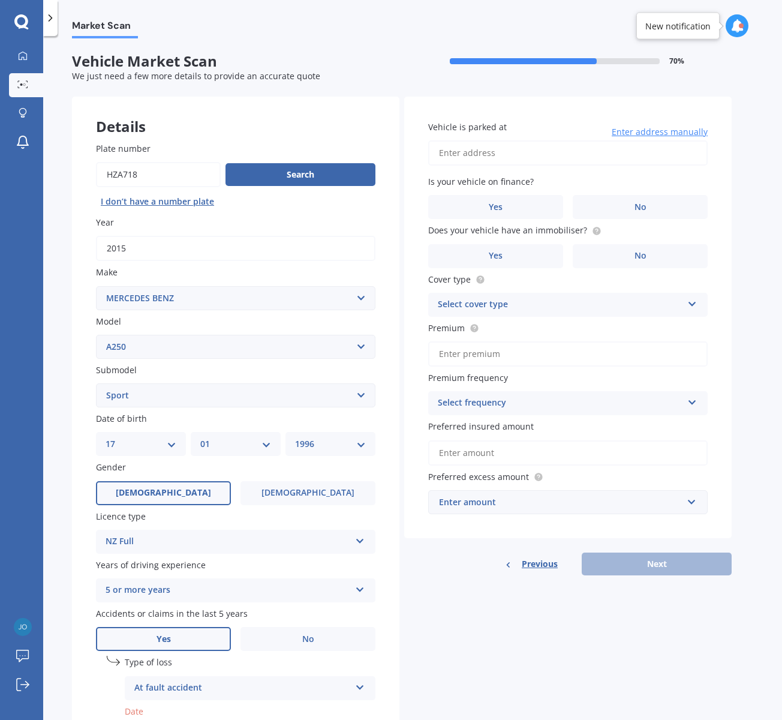
click at [738, 25] on icon at bounding box center [736, 25] width 13 height 13
click at [651, 83] on div "Market Scan Ready" at bounding box center [634, 79] width 83 height 13
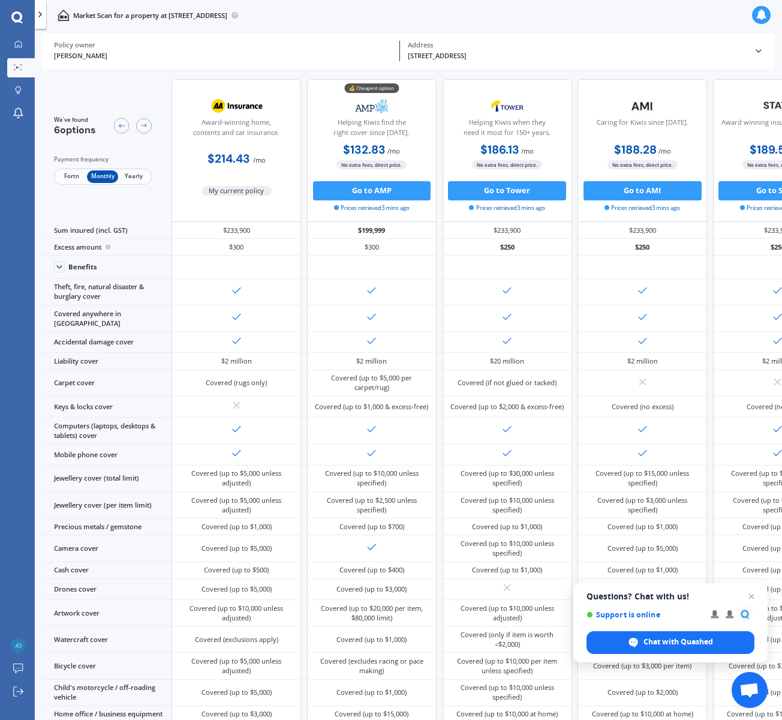
click at [754, 48] on icon at bounding box center [759, 51] width 10 height 10
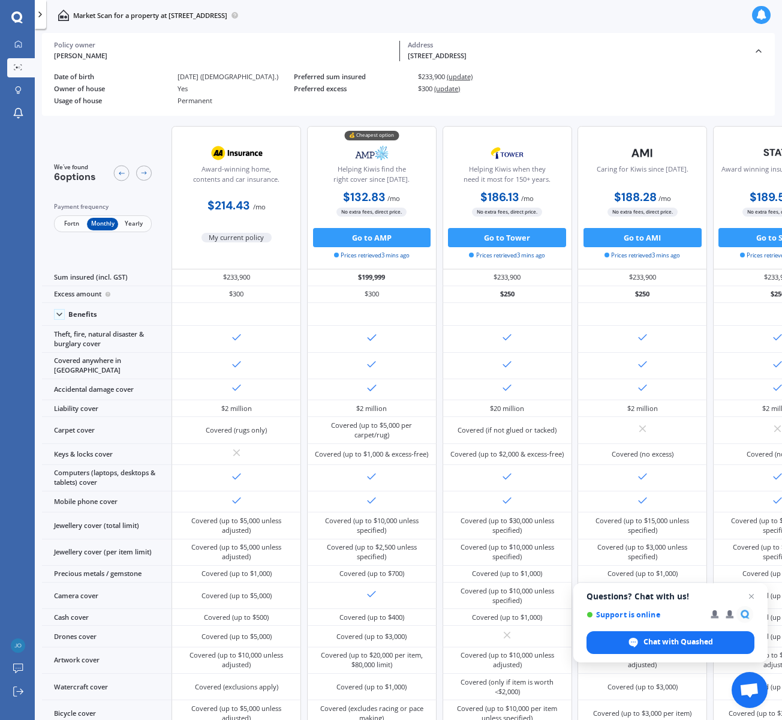
click at [302, 121] on div "We've found 6 options Payment frequency Fortn Monthly Yearly Award-winning home…" at bounding box center [509, 604] width 935 height 973
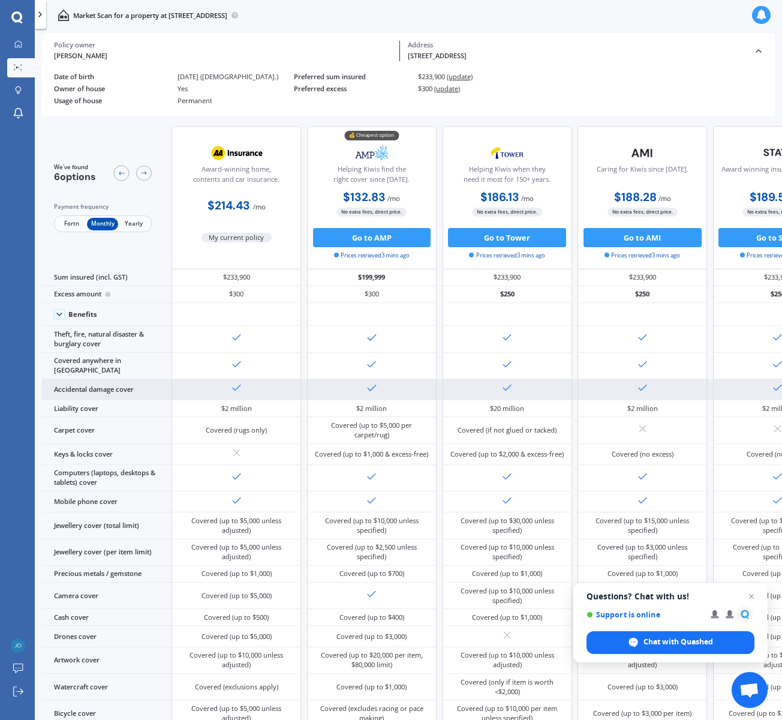
drag, startPoint x: 76, startPoint y: 368, endPoint x: 81, endPoint y: 390, distance: 22.1
click at [79, 384] on div "Sum insured (incl. GST) $233,900 $199,999 $233,900 $233,900 $233,900 $350,000 E…" at bounding box center [509, 679] width 935 height 821
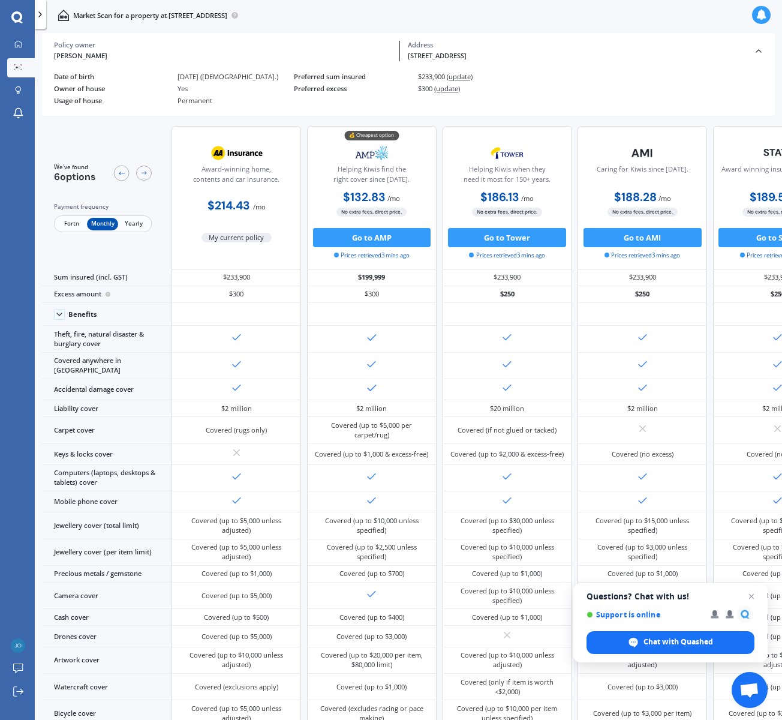
drag, startPoint x: 128, startPoint y: 90, endPoint x: 283, endPoint y: 91, distance: 154.7
click at [130, 90] on div "Owner of house" at bounding box center [112, 89] width 116 height 8
click at [459, 74] on span "(update)" at bounding box center [460, 76] width 26 height 9
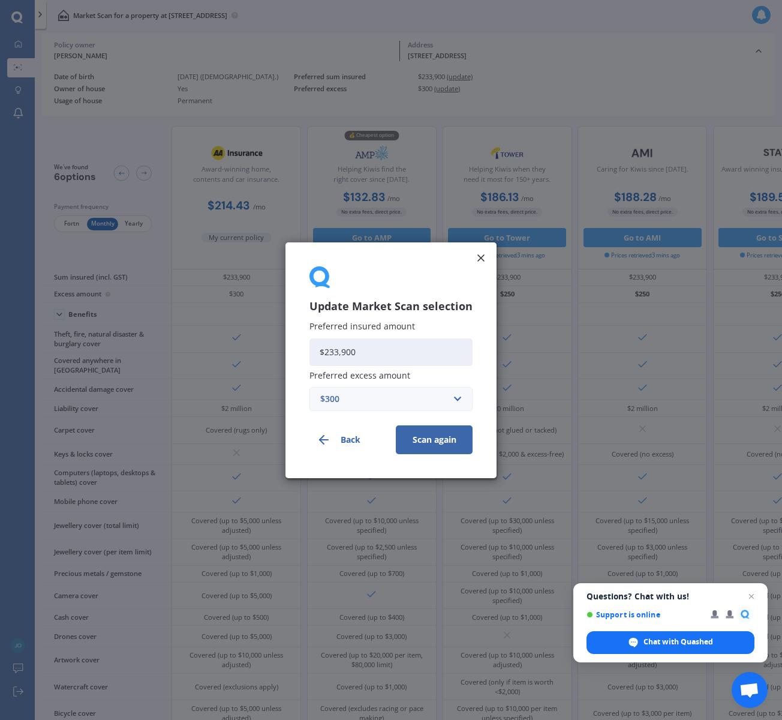
click at [347, 440] on button "Back" at bounding box center [347, 439] width 77 height 29
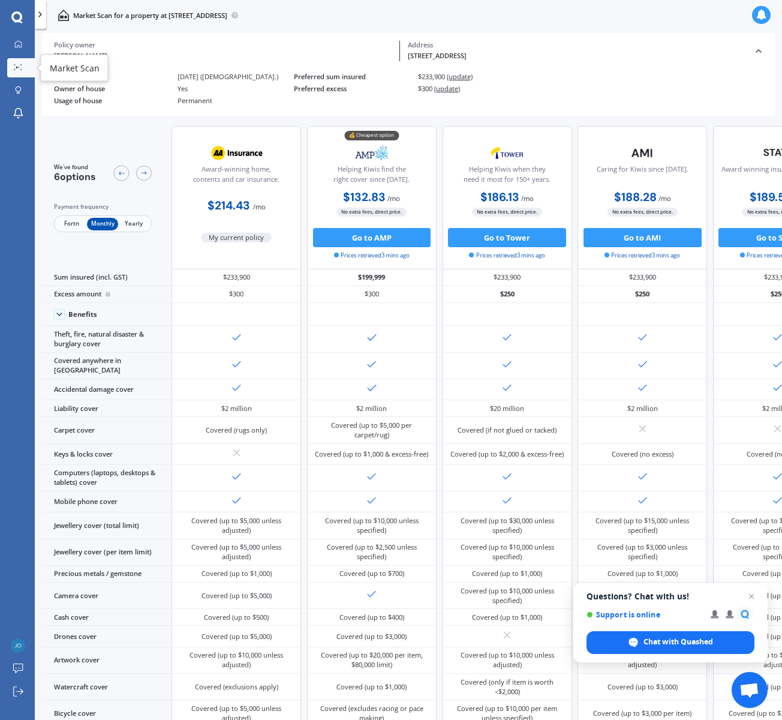
click at [19, 69] on icon at bounding box center [18, 67] width 8 height 6
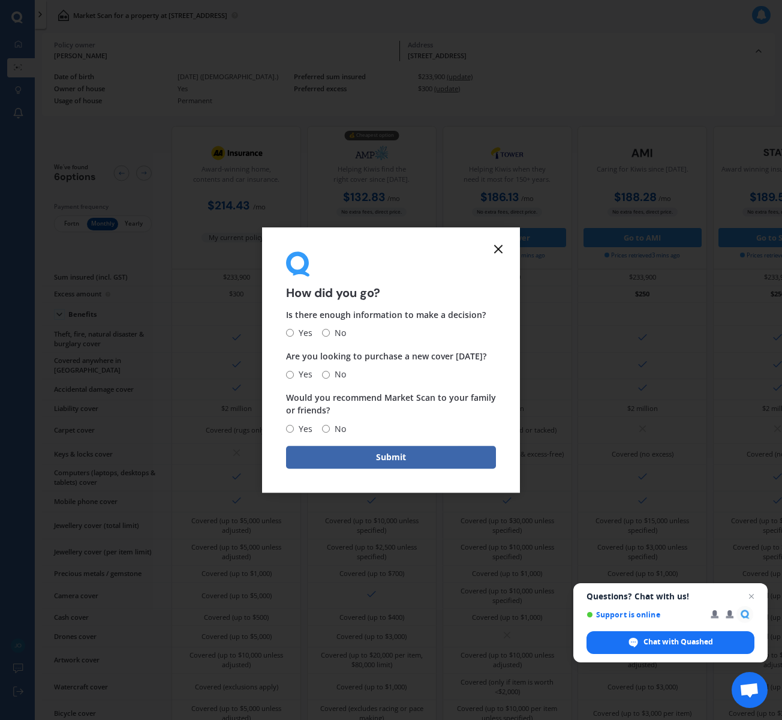
click at [326, 374] on input "No" at bounding box center [326, 375] width 8 height 8
radio input "true"
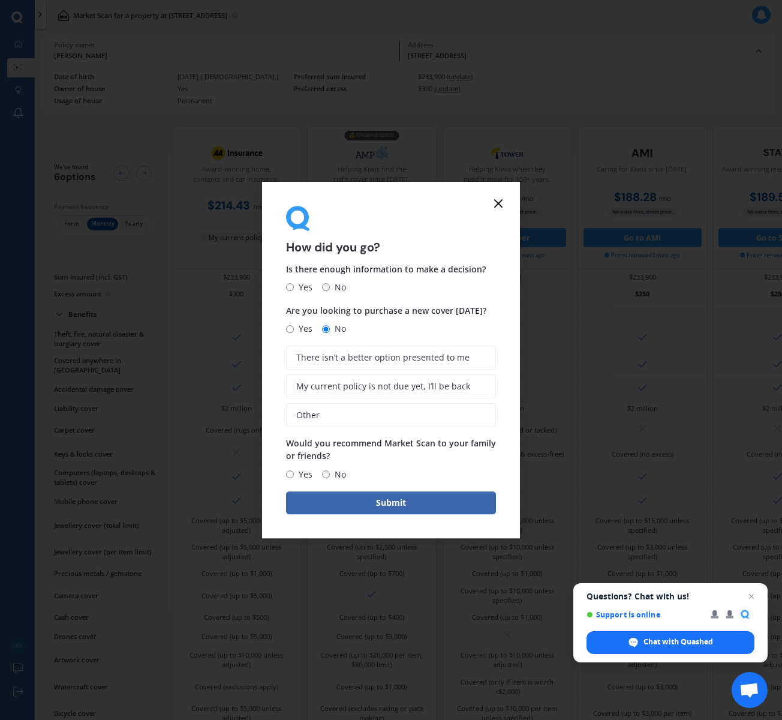
click at [291, 474] on input "Yes" at bounding box center [290, 474] width 8 height 8
radio input "true"
drag, startPoint x: 384, startPoint y: 411, endPoint x: 376, endPoint y: 393, distance: 20.4
click at [384, 411] on label "Other" at bounding box center [391, 415] width 210 height 24
click at [0, 0] on input "Other" at bounding box center [0, 0] width 0 height 0
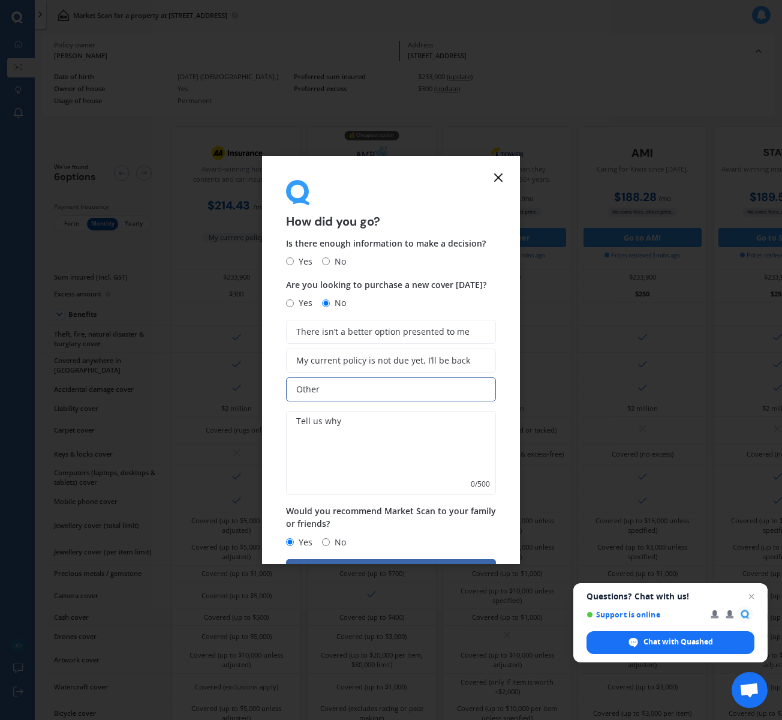
click at [492, 177] on icon at bounding box center [498, 177] width 14 height 14
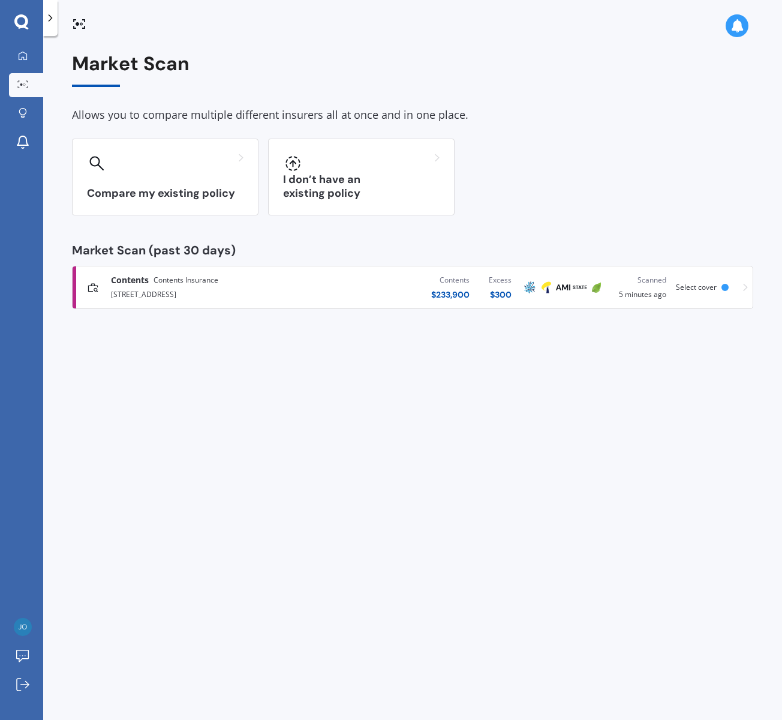
click at [279, 276] on div "Contents Contents Insurance" at bounding box center [207, 280] width 193 height 12
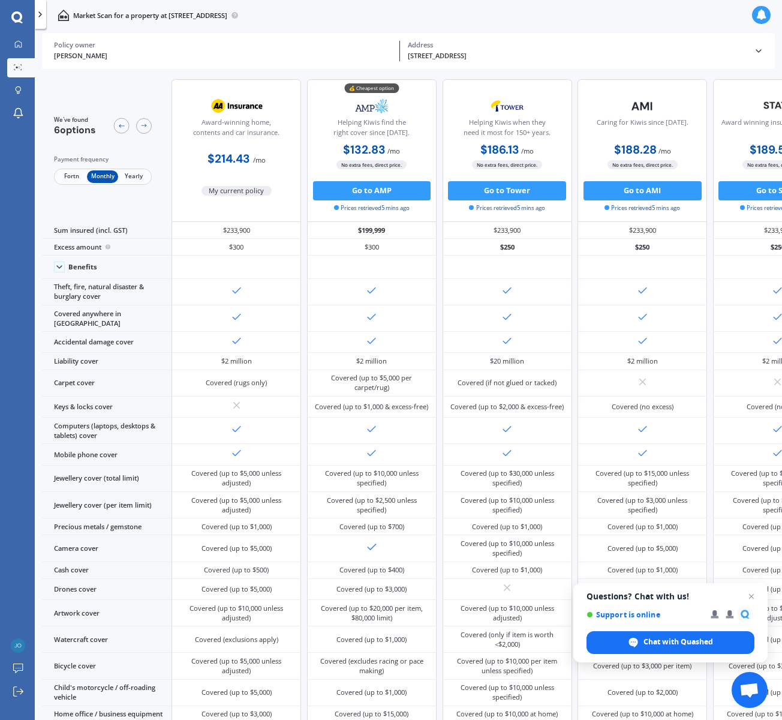
click at [252, 49] on div "Policy owner" at bounding box center [223, 45] width 338 height 8
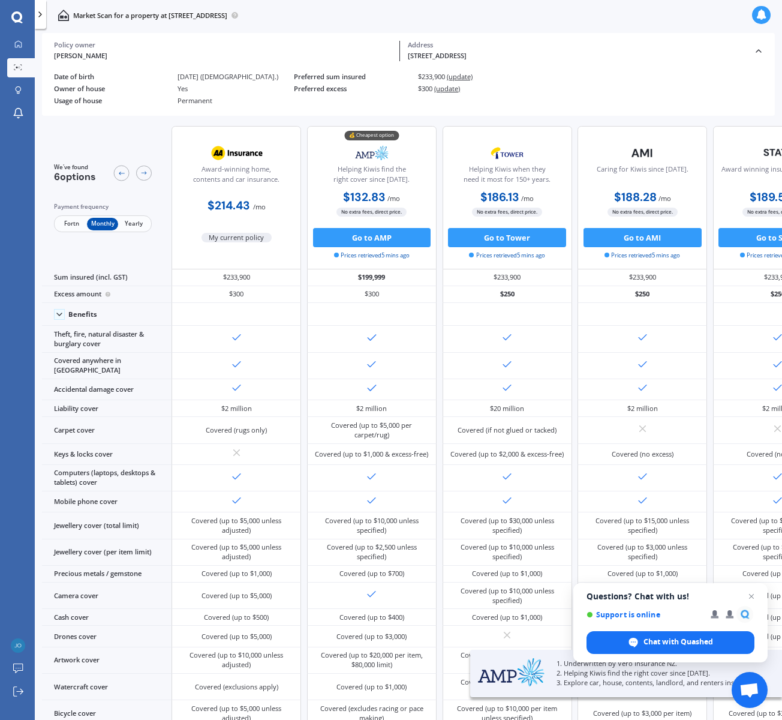
scroll to position [0, 1]
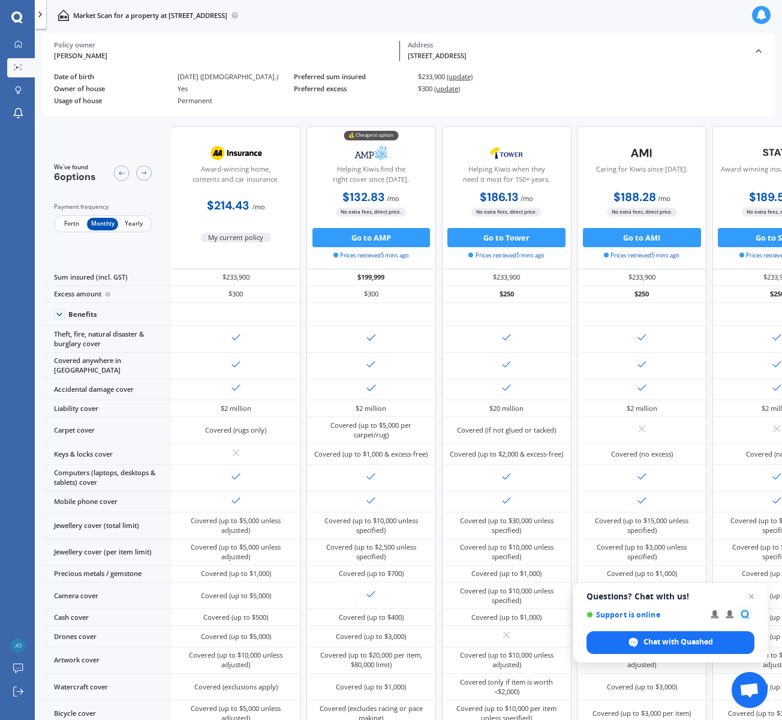
click at [74, 221] on span "Fortn" at bounding box center [71, 224] width 31 height 13
click at [303, 221] on div "Award-winning home, contents and car insurance. $98.97 / fortn My current polic…" at bounding box center [574, 197] width 806 height 143
click at [133, 224] on span "Yearly" at bounding box center [133, 224] width 31 height 13
drag, startPoint x: 64, startPoint y: 221, endPoint x: 142, endPoint y: 224, distance: 78.0
click at [64, 221] on span "Fortn" at bounding box center [71, 224] width 31 height 13
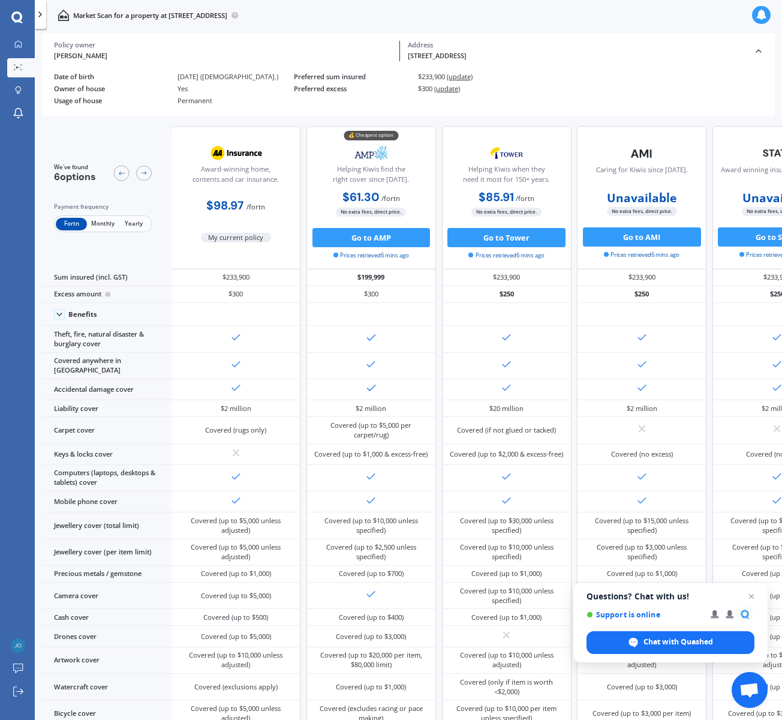
click at [39, 15] on icon at bounding box center [40, 15] width 10 height 10
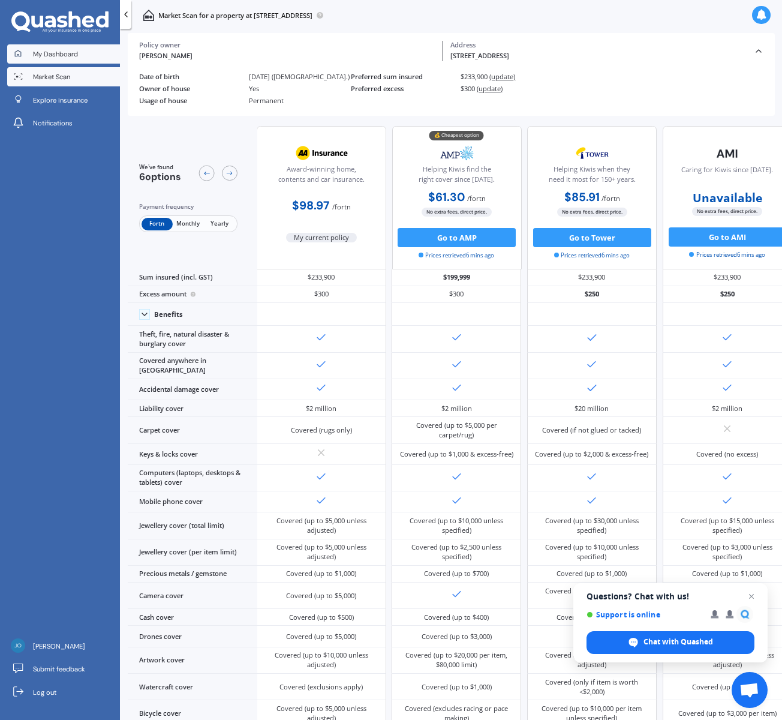
click at [52, 54] on span "My Dashboard" at bounding box center [55, 54] width 45 height 10
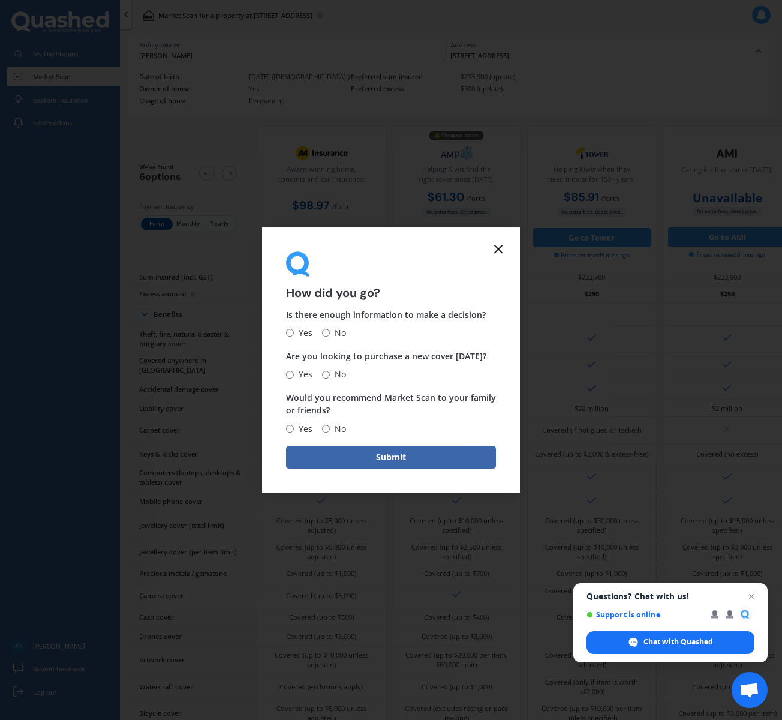
click at [327, 333] on input "No" at bounding box center [326, 333] width 8 height 8
radio input "true"
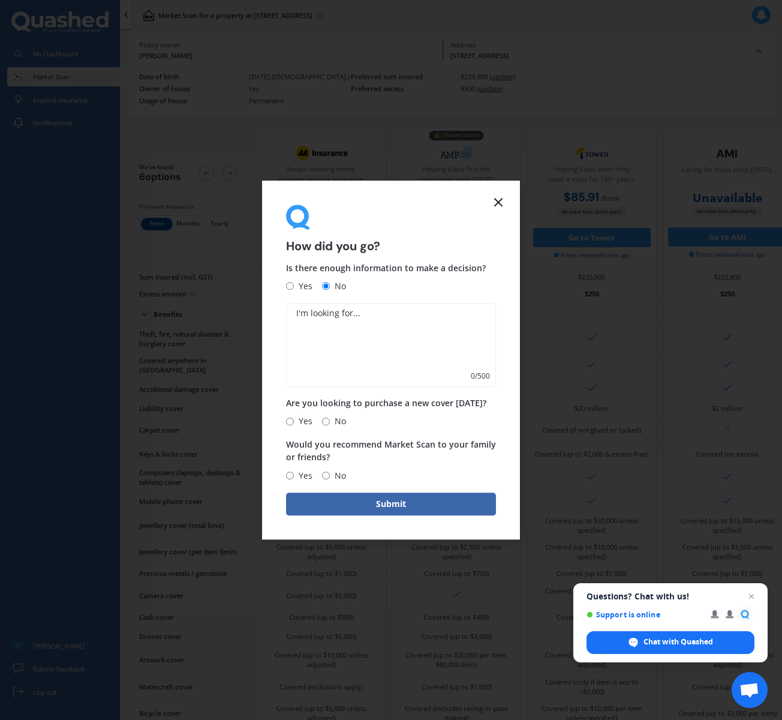
click at [328, 341] on textarea at bounding box center [391, 345] width 210 height 84
type textarea "Increased visibility on jewellery etc."
click at [327, 421] on input "No" at bounding box center [326, 421] width 8 height 8
radio input "true"
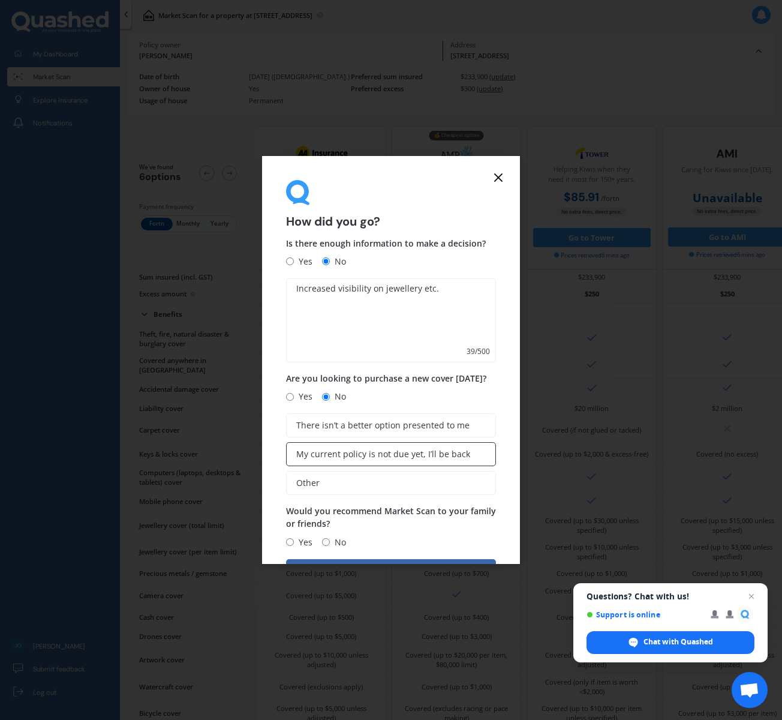
scroll to position [43, 0]
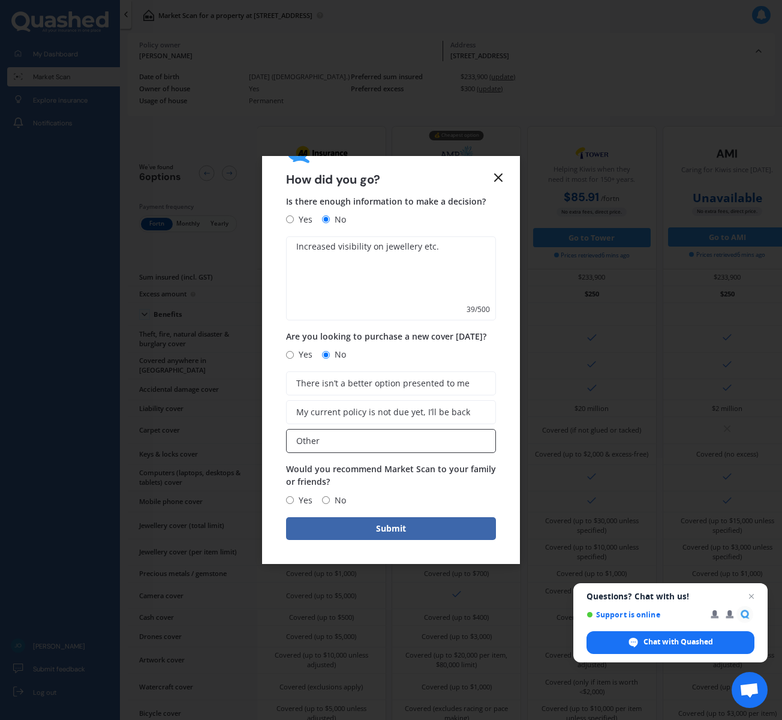
click at [335, 437] on label "Other" at bounding box center [391, 441] width 210 height 24
click at [0, 0] on input "Other" at bounding box center [0, 0] width 0 height 0
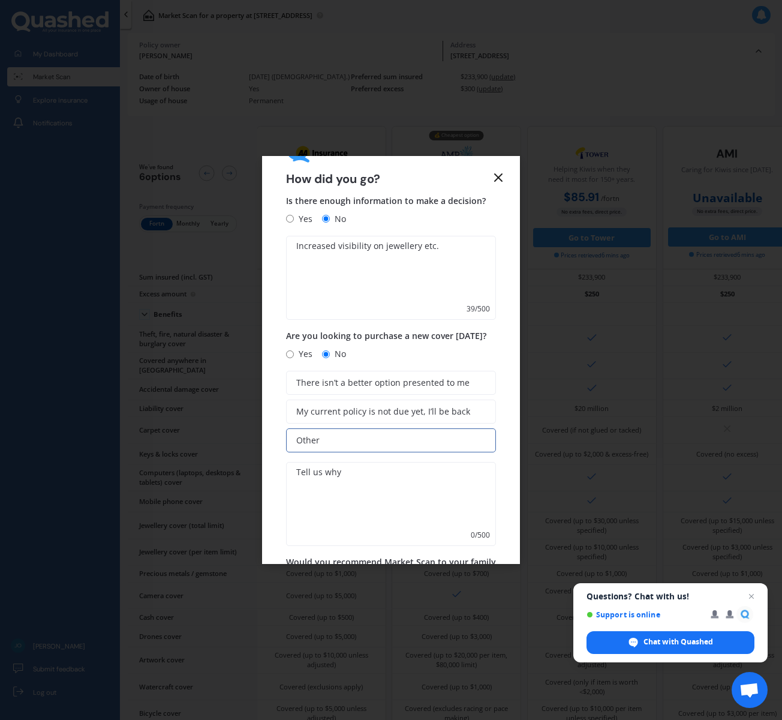
scroll to position [136, 0]
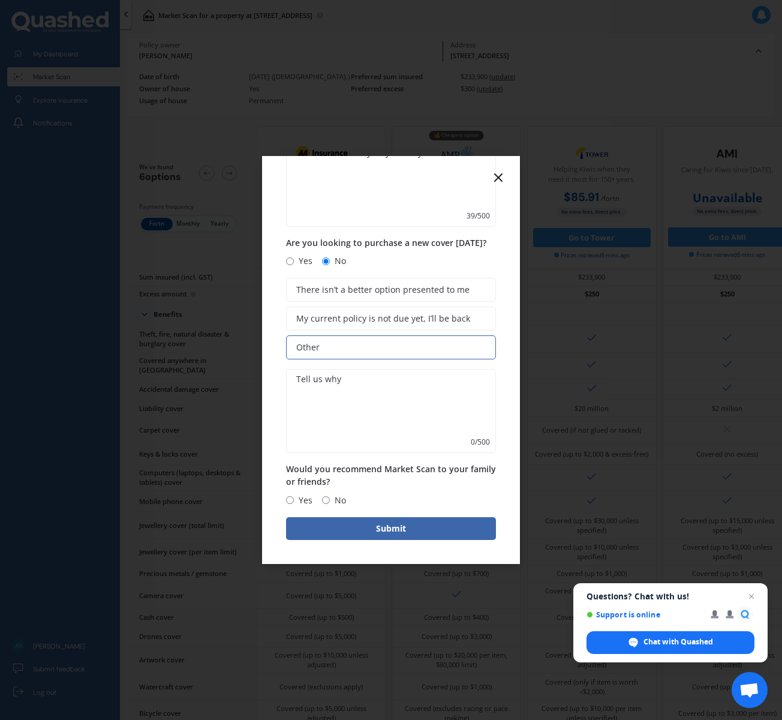
click at [353, 400] on textarea at bounding box center [391, 411] width 210 height 84
type textarea "Just comparing"
click at [292, 501] on input "Yes" at bounding box center [290, 500] width 8 height 8
radio input "true"
click at [337, 526] on button "Submit" at bounding box center [391, 528] width 210 height 23
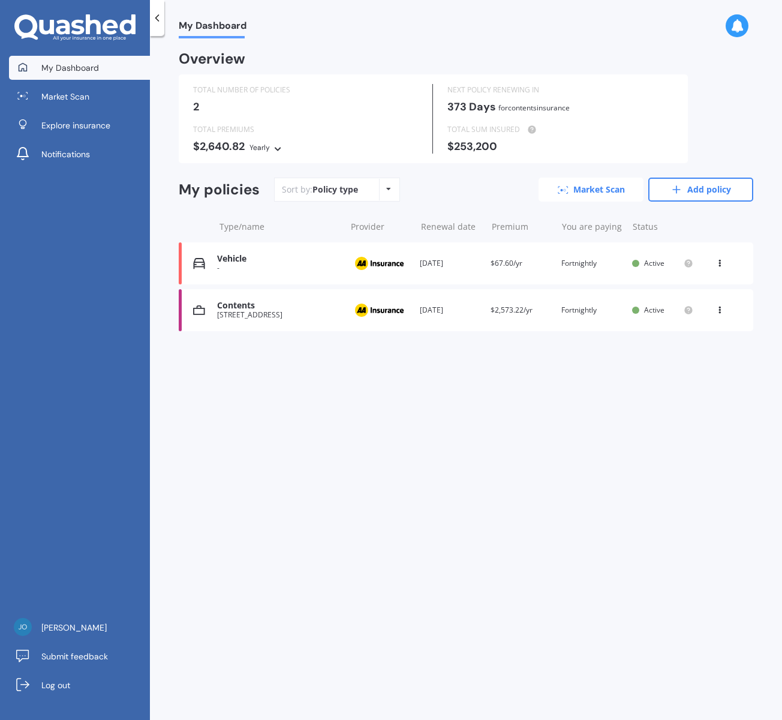
click at [576, 191] on link "Market Scan" at bounding box center [590, 189] width 105 height 24
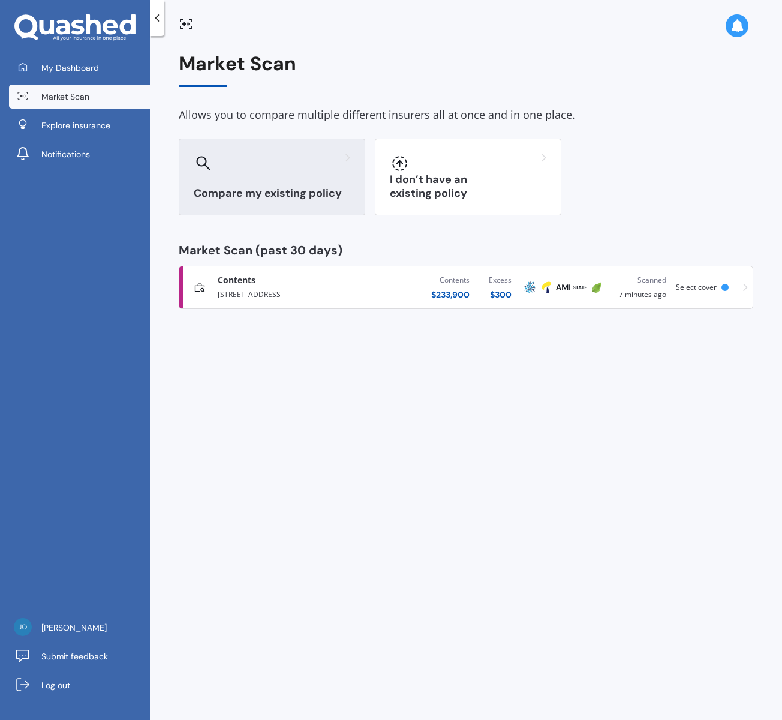
click at [249, 167] on div at bounding box center [272, 162] width 156 height 19
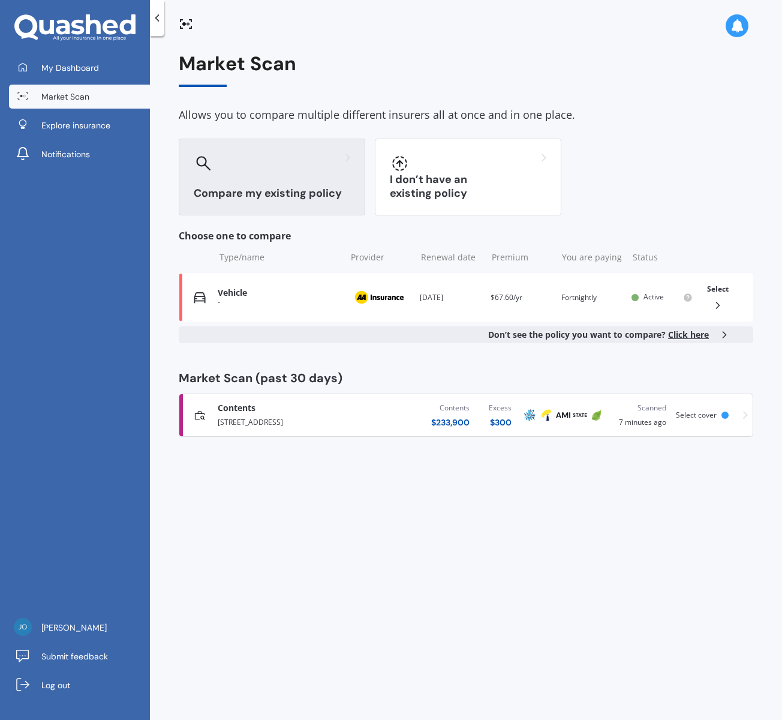
click at [283, 196] on h3 "Compare my existing policy" at bounding box center [272, 193] width 156 height 14
click at [691, 332] on span "Click here" at bounding box center [688, 334] width 41 height 11
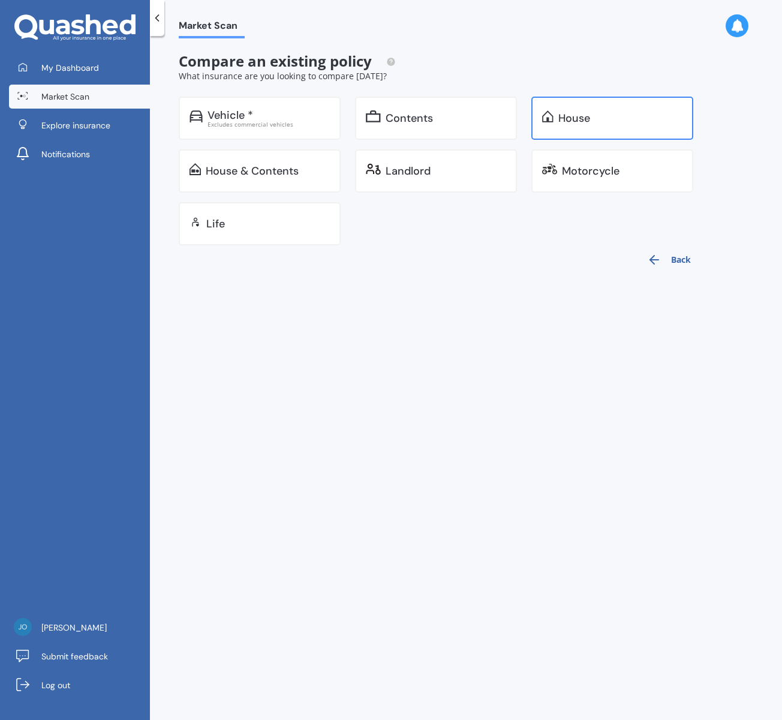
click at [561, 123] on div "House" at bounding box center [574, 118] width 32 height 12
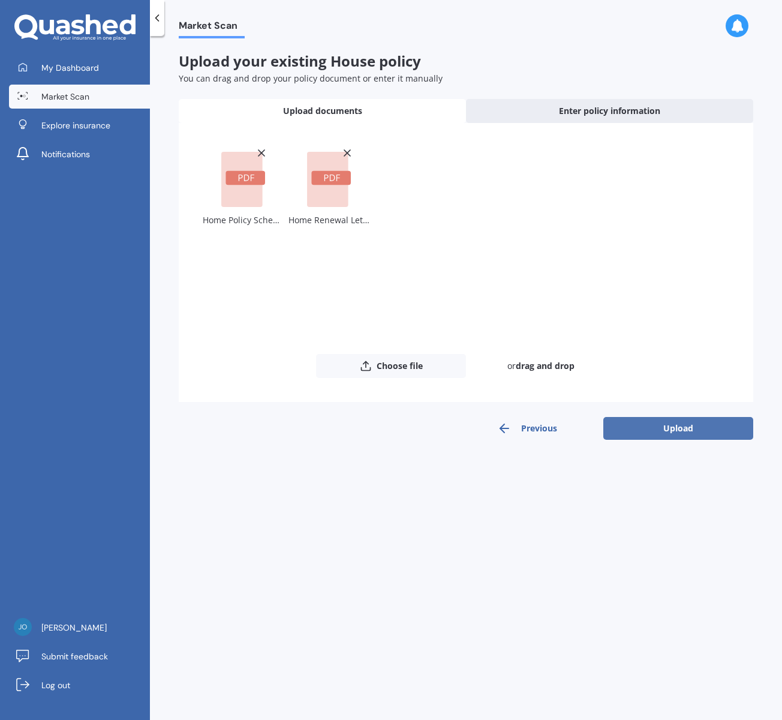
click at [681, 431] on button "Upload" at bounding box center [678, 428] width 150 height 23
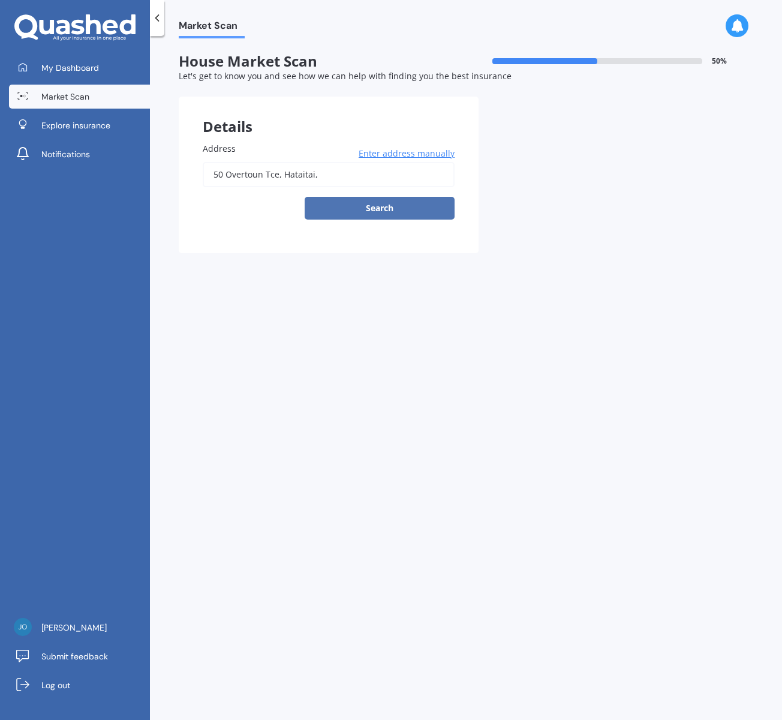
click at [365, 203] on button "Search" at bounding box center [380, 208] width 150 height 23
click at [338, 182] on input "50 Overtoun Tce, Hataitai," at bounding box center [329, 174] width 252 height 25
type input "[STREET_ADDRESS]"
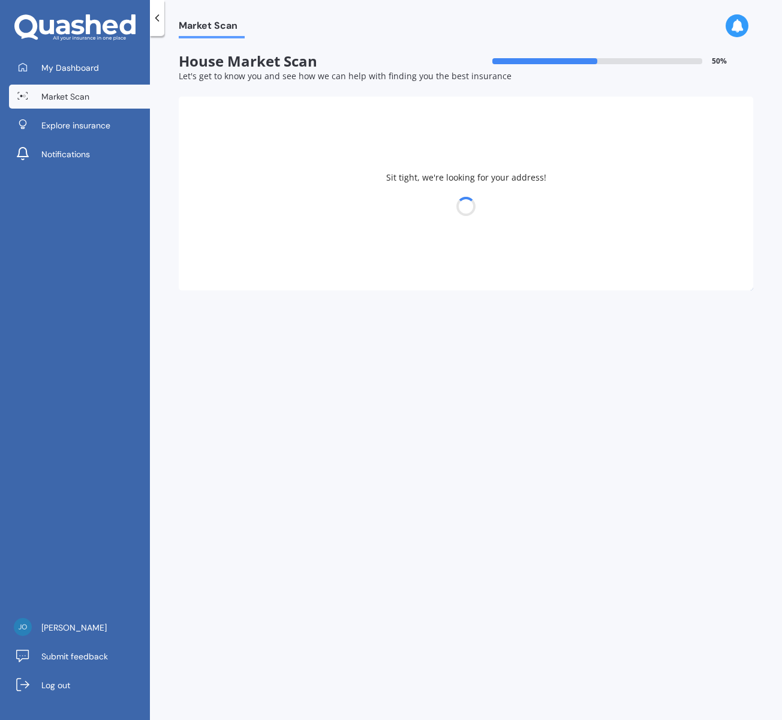
click at [343, 205] on div at bounding box center [466, 206] width 574 height 17
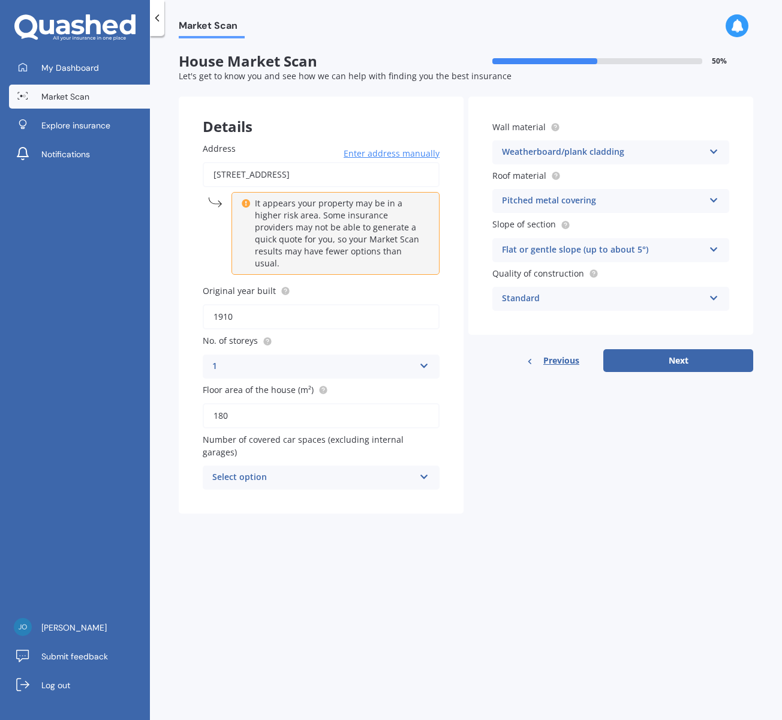
click at [419, 470] on icon at bounding box center [424, 474] width 10 height 8
click at [510, 460] on div "Details Address [STREET_ADDRESS] Enter address manually It appears your propert…" at bounding box center [466, 305] width 574 height 417
click at [715, 299] on icon at bounding box center [714, 295] width 10 height 8
click at [745, 295] on div "Wall material Weatherboard/plank cladding Artificial weatherboard/plank claddin…" at bounding box center [610, 216] width 285 height 238
click at [709, 299] on icon at bounding box center [714, 295] width 10 height 8
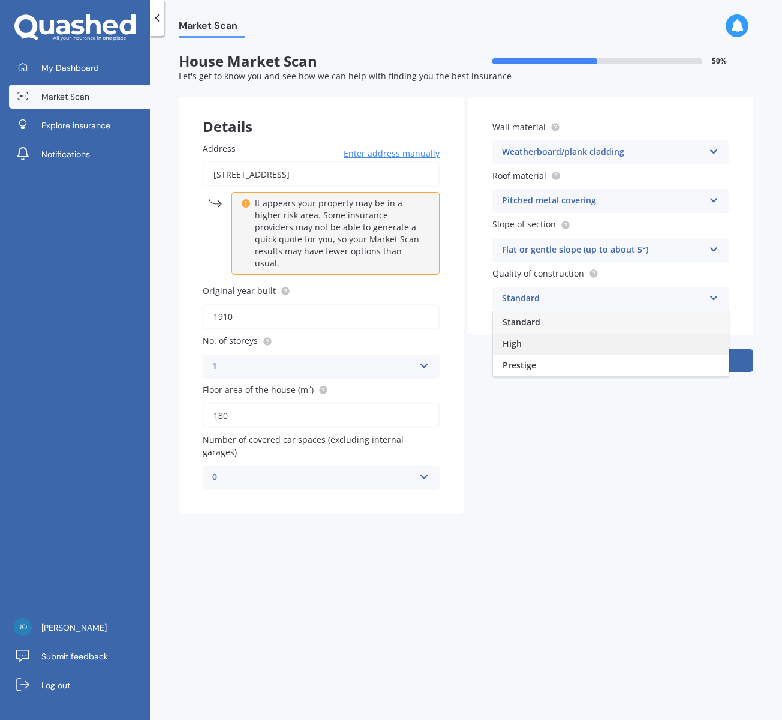
click at [540, 347] on div "High" at bounding box center [611, 344] width 236 height 22
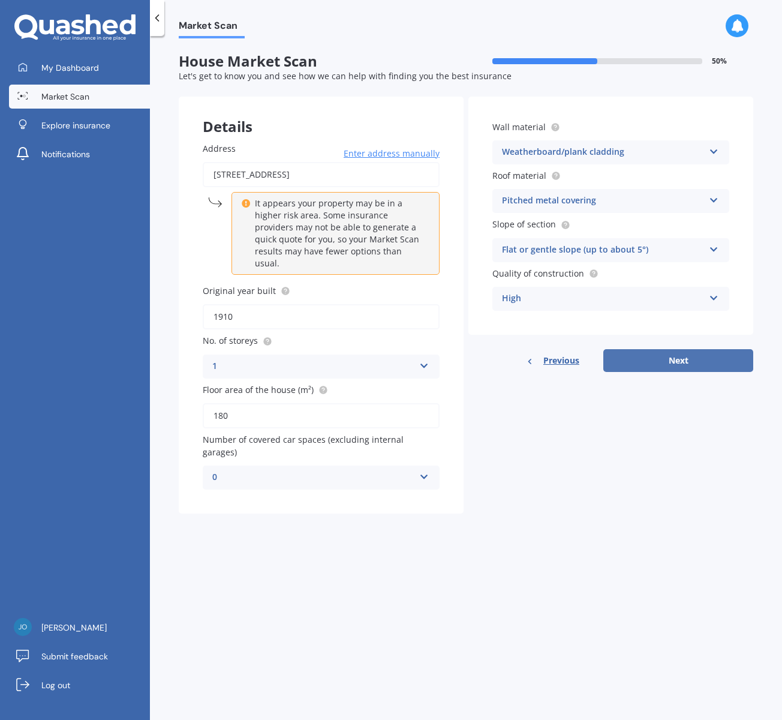
click at [700, 359] on button "Next" at bounding box center [678, 360] width 150 height 23
select select "07"
select select "06"
select select "1993"
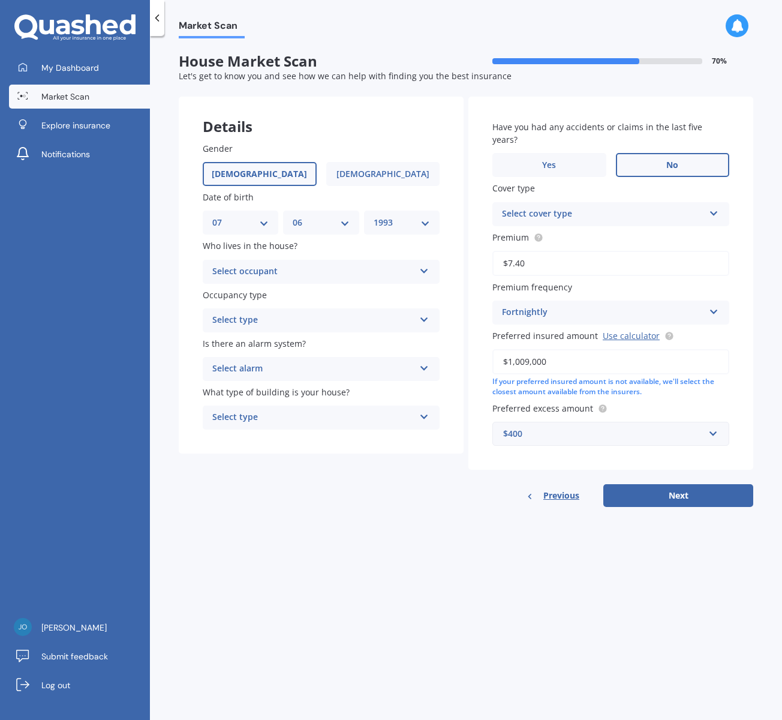
click at [658, 153] on label "No" at bounding box center [673, 165] width 114 height 24
click at [0, 0] on input "No" at bounding box center [0, 0] width 0 height 0
click at [674, 207] on div "Select cover type" at bounding box center [603, 214] width 202 height 14
click at [630, 227] on div "Home Insurance Policy" at bounding box center [611, 238] width 236 height 22
drag, startPoint x: 508, startPoint y: 252, endPoint x: 525, endPoint y: 294, distance: 45.5
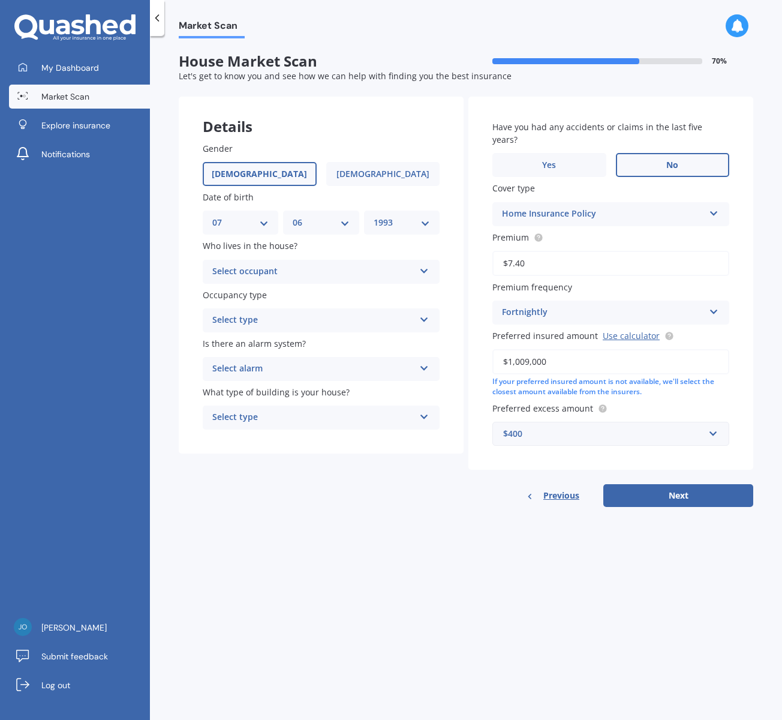
click at [509, 252] on input "$7.40" at bounding box center [610, 263] width 237 height 25
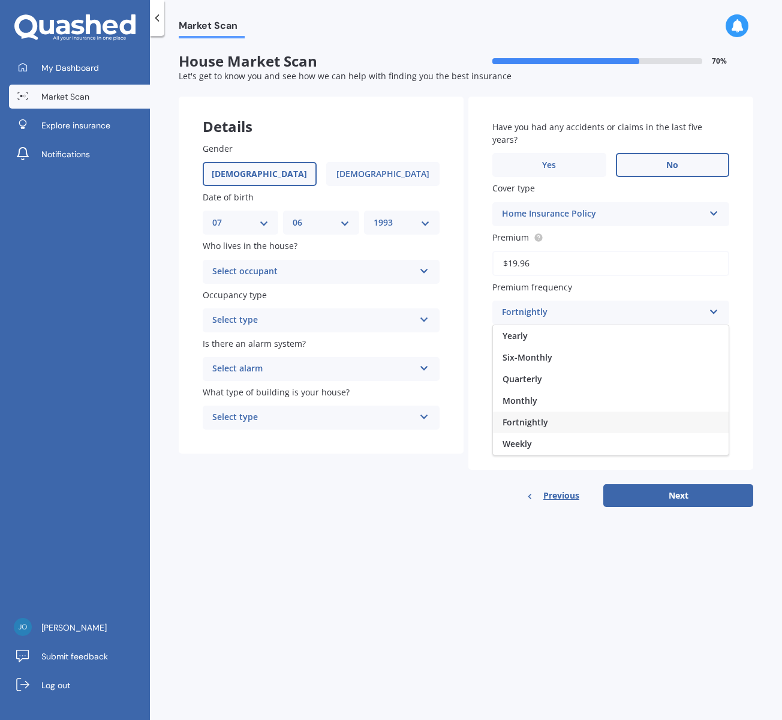
drag, startPoint x: 516, startPoint y: 250, endPoint x: 532, endPoint y: 251, distance: 15.6
click at [517, 251] on input "$19.96" at bounding box center [610, 263] width 237 height 25
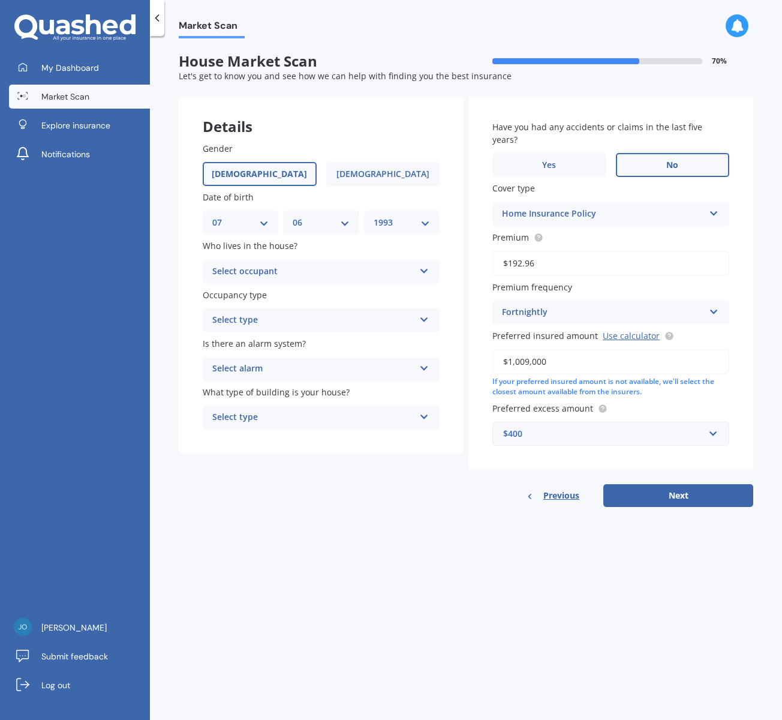
type input "$192.96"
click at [463, 280] on div "Gender [DEMOGRAPHIC_DATA] [DEMOGRAPHIC_DATA] Date of birth DD 01 02 03 04 05 06…" at bounding box center [321, 286] width 285 height 336
click at [364, 266] on div "Select occupant" at bounding box center [313, 271] width 202 height 14
drag, startPoint x: 326, startPoint y: 294, endPoint x: 323, endPoint y: 302, distance: 8.2
click at [326, 294] on div "Owner" at bounding box center [321, 295] width 236 height 22
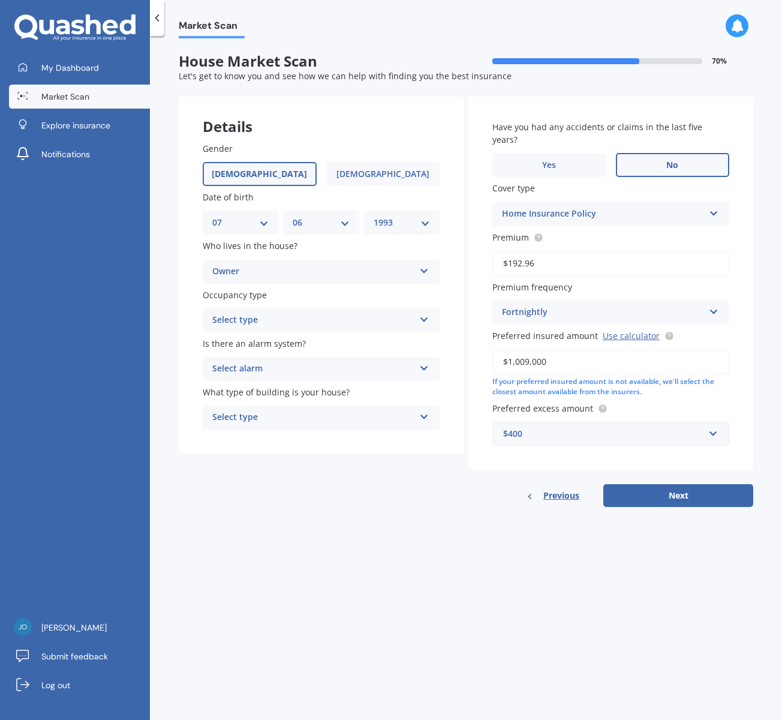
click at [311, 322] on div "Select type" at bounding box center [313, 320] width 202 height 14
click at [306, 345] on div "Permanent" at bounding box center [321, 344] width 236 height 22
click at [302, 365] on div "Select alarm" at bounding box center [313, 369] width 202 height 14
click at [265, 436] on div "No" at bounding box center [321, 436] width 236 height 22
click at [267, 417] on div "Select type" at bounding box center [313, 417] width 202 height 14
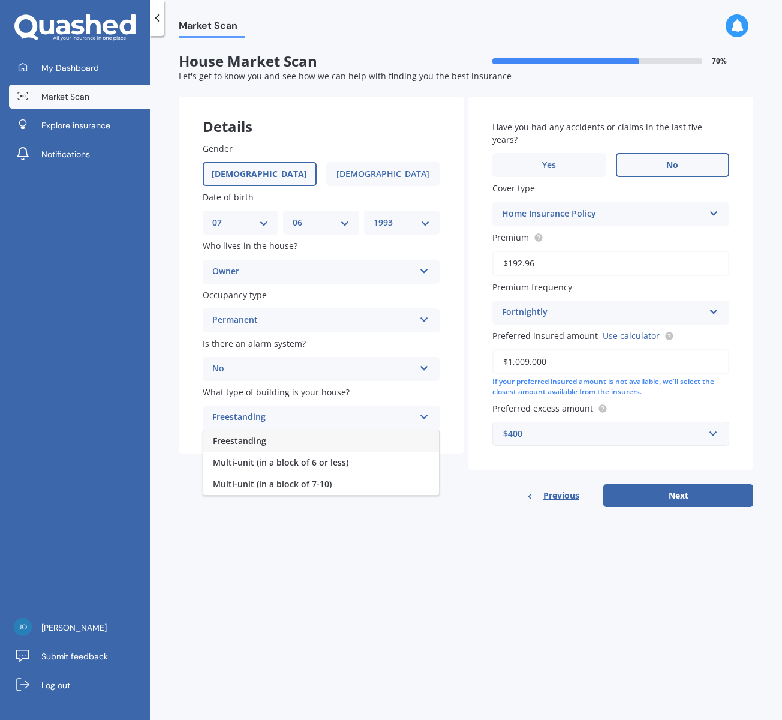
click at [261, 446] on span "Freestanding" at bounding box center [239, 440] width 53 height 11
click at [470, 484] on div "Previous Next" at bounding box center [610, 495] width 285 height 23
click at [425, 597] on div "Market Scan House Market Scan 70 % Let's get to know you and see how we can hel…" at bounding box center [466, 380] width 632 height 684
click at [711, 488] on button "Next" at bounding box center [678, 495] width 150 height 23
select select "07"
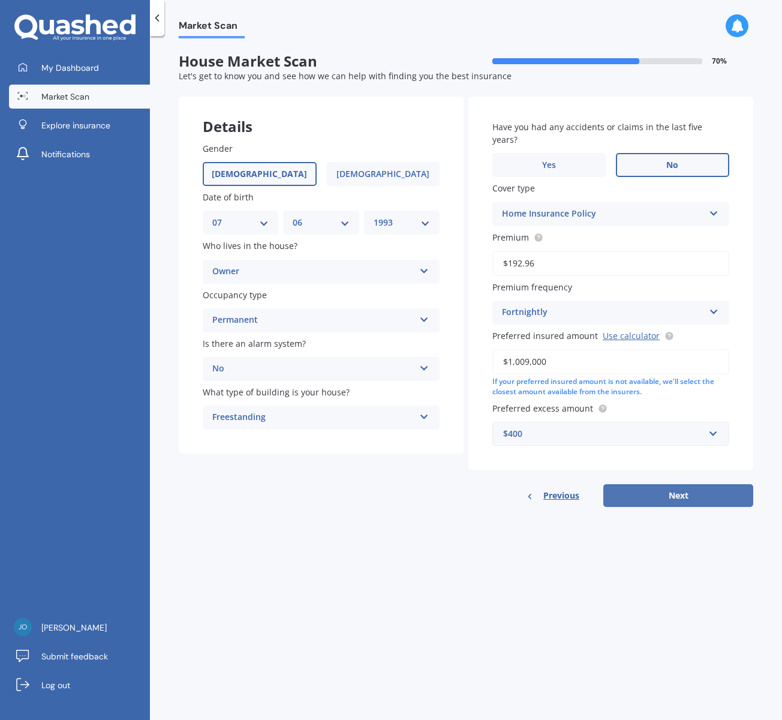
select select "06"
select select "1993"
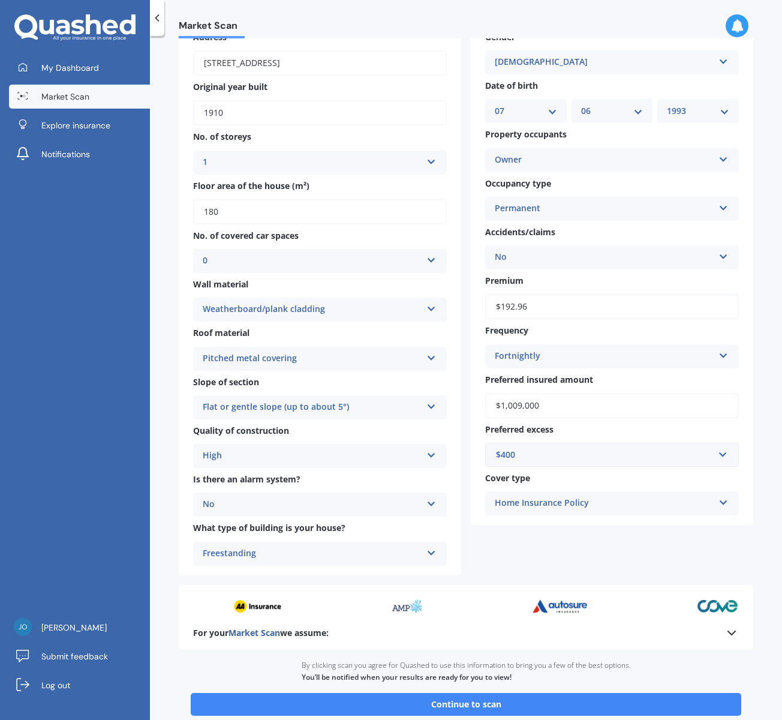
scroll to position [80, 0]
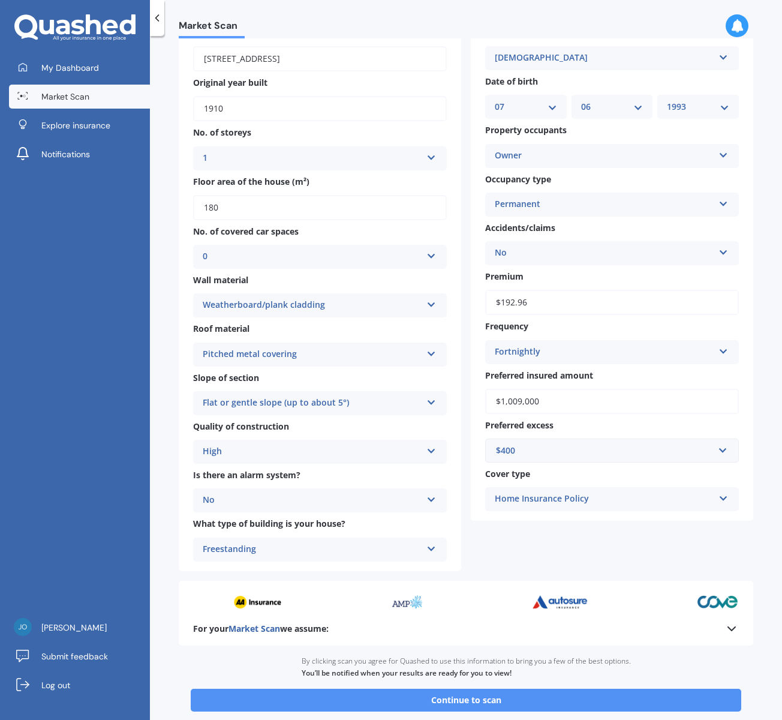
click at [506, 702] on button "Continue to scan" at bounding box center [466, 699] width 550 height 23
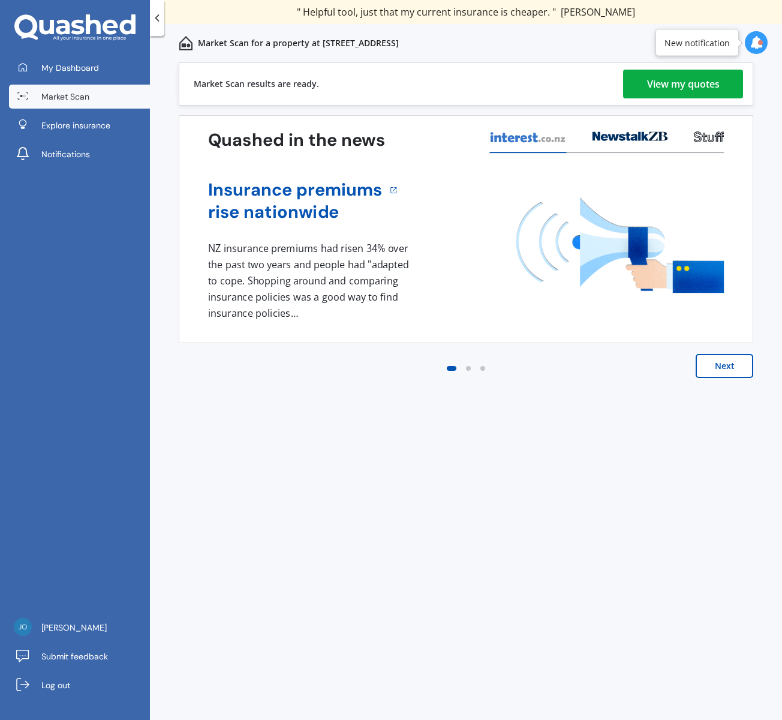
click at [690, 80] on div "View my quotes" at bounding box center [683, 84] width 73 height 29
